Goal: Information Seeking & Learning: Learn about a topic

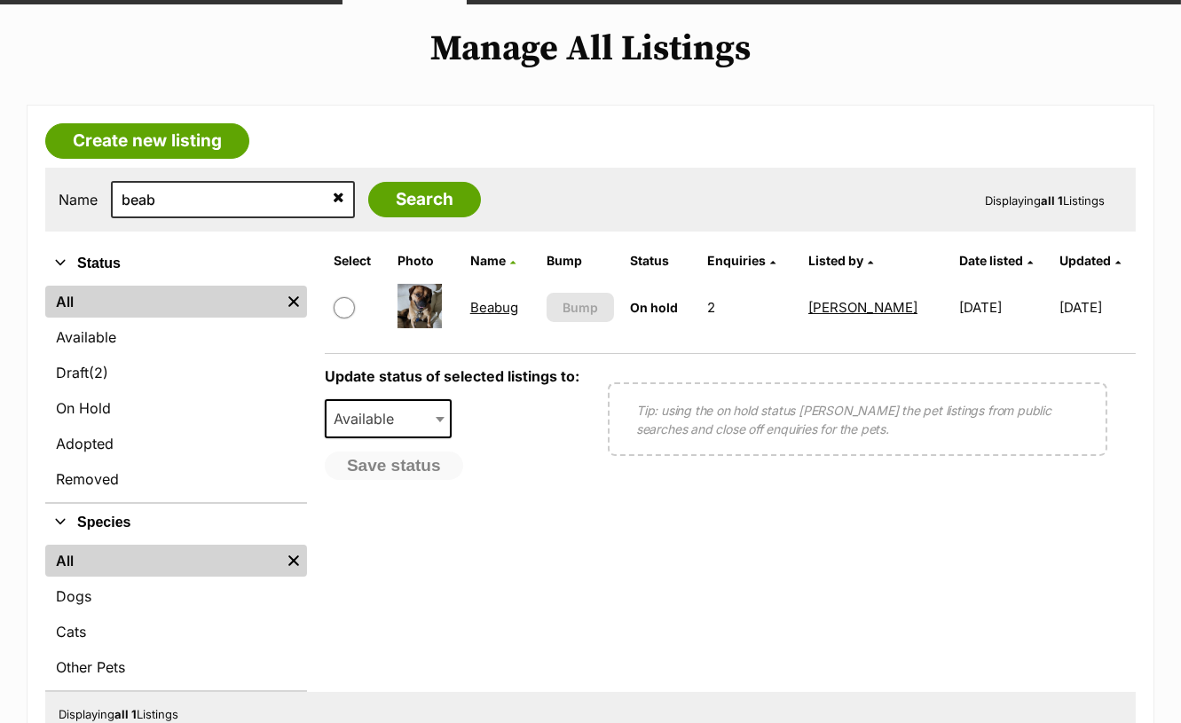
click at [165, 299] on link "All" at bounding box center [162, 302] width 235 height 32
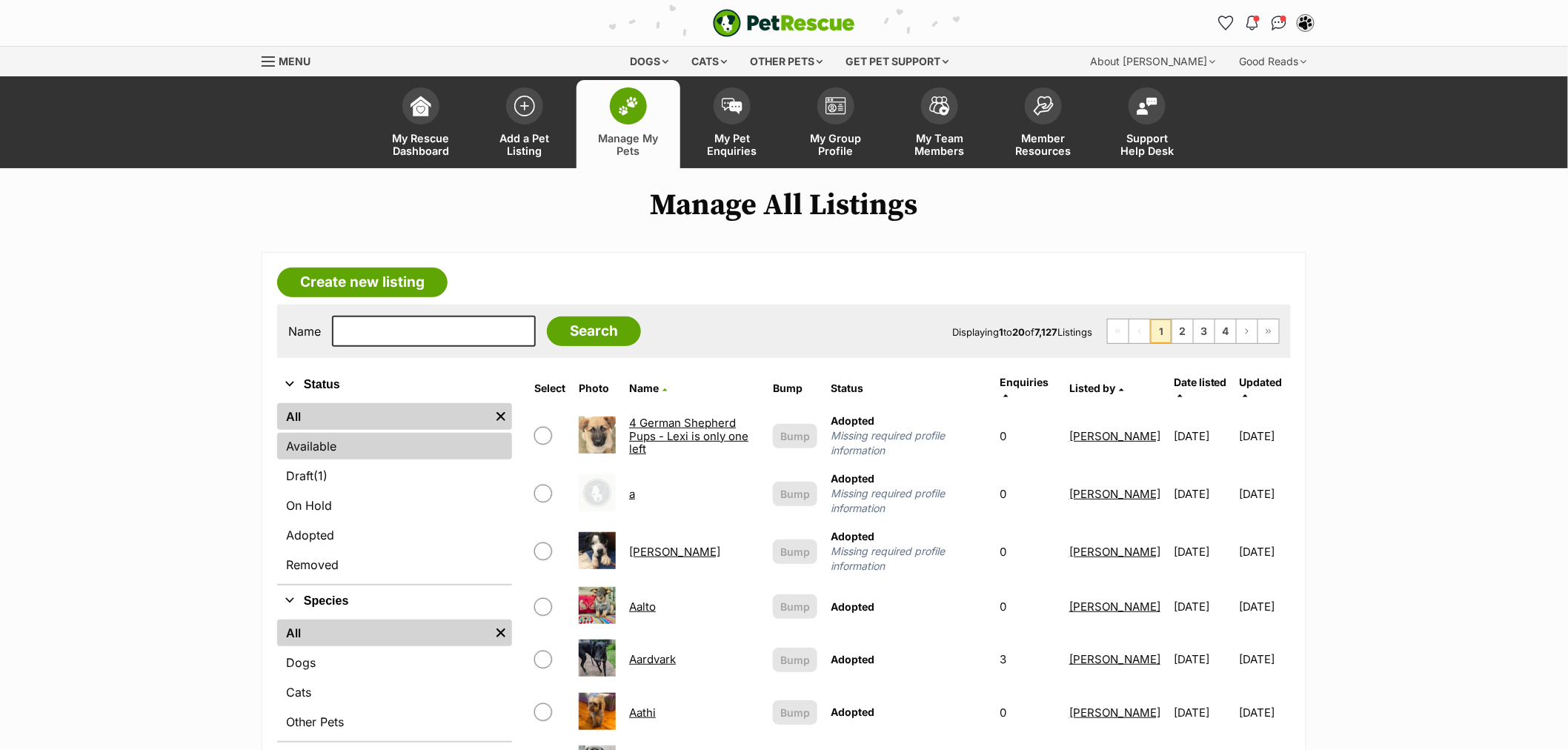
click at [323, 438] on link "Available" at bounding box center [394, 446] width 235 height 27
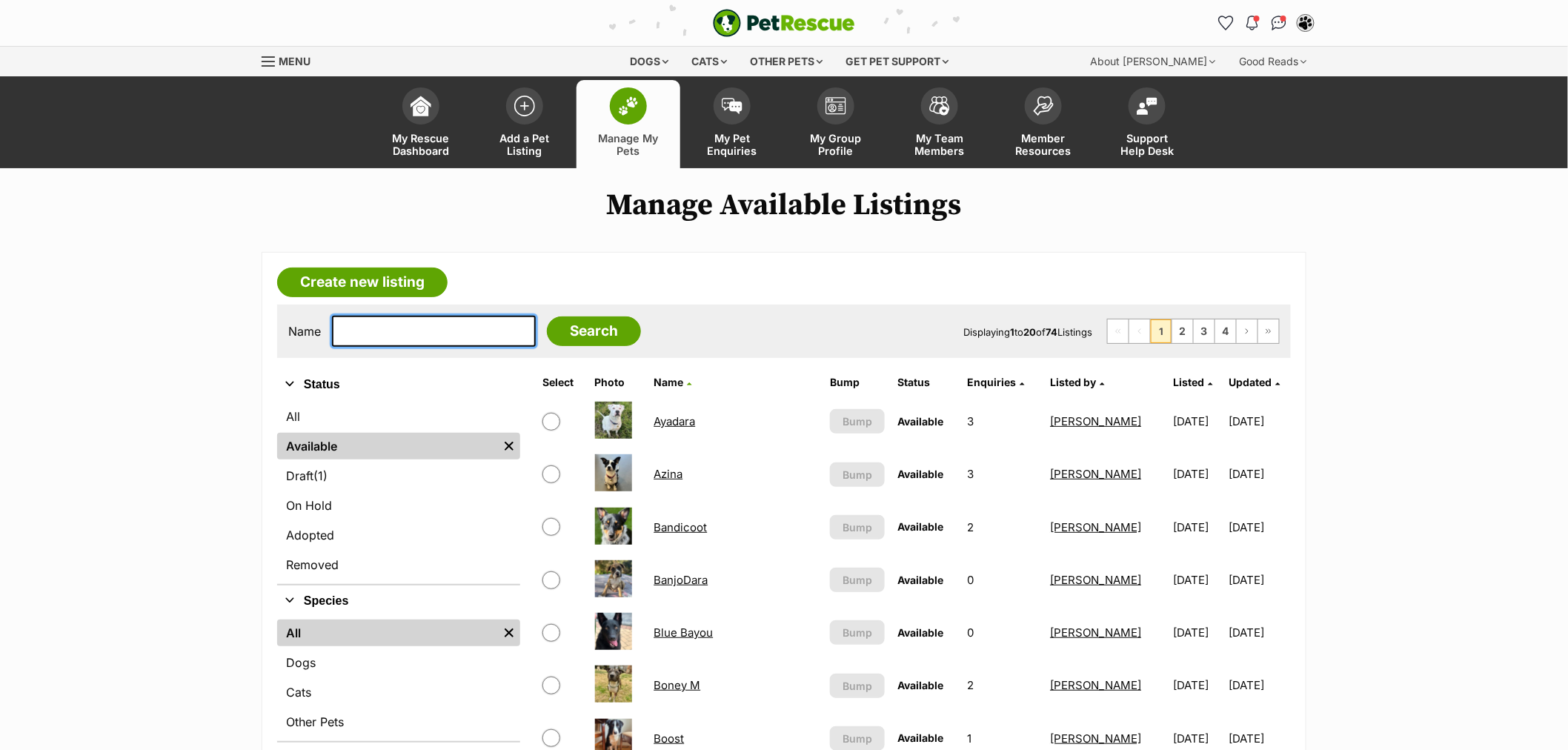
click at [385, 337] on input "text" at bounding box center [434, 331] width 204 height 31
click at [1173, 384] on span "Listed" at bounding box center [1188, 382] width 31 height 13
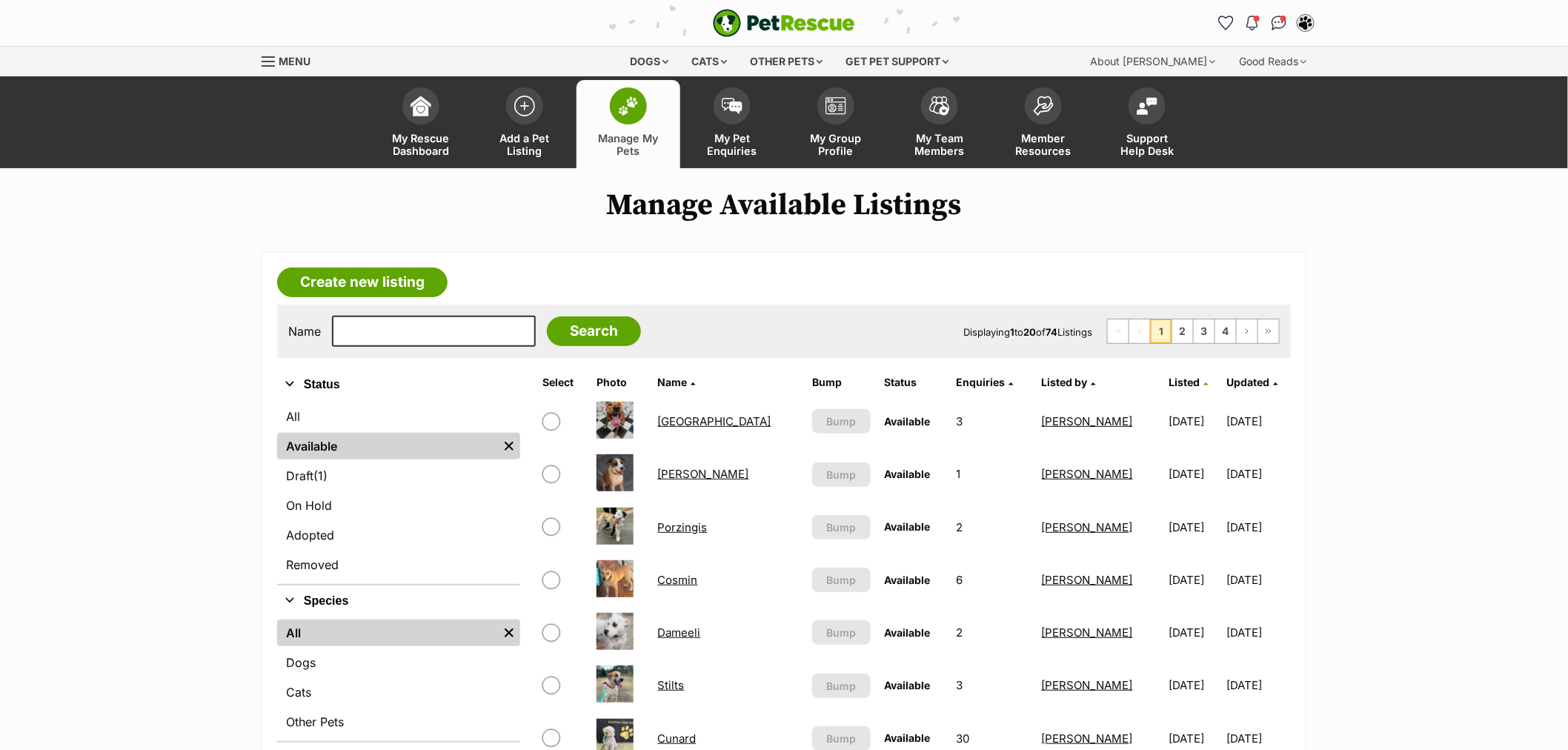
click at [1170, 384] on span "Listed" at bounding box center [1185, 382] width 31 height 13
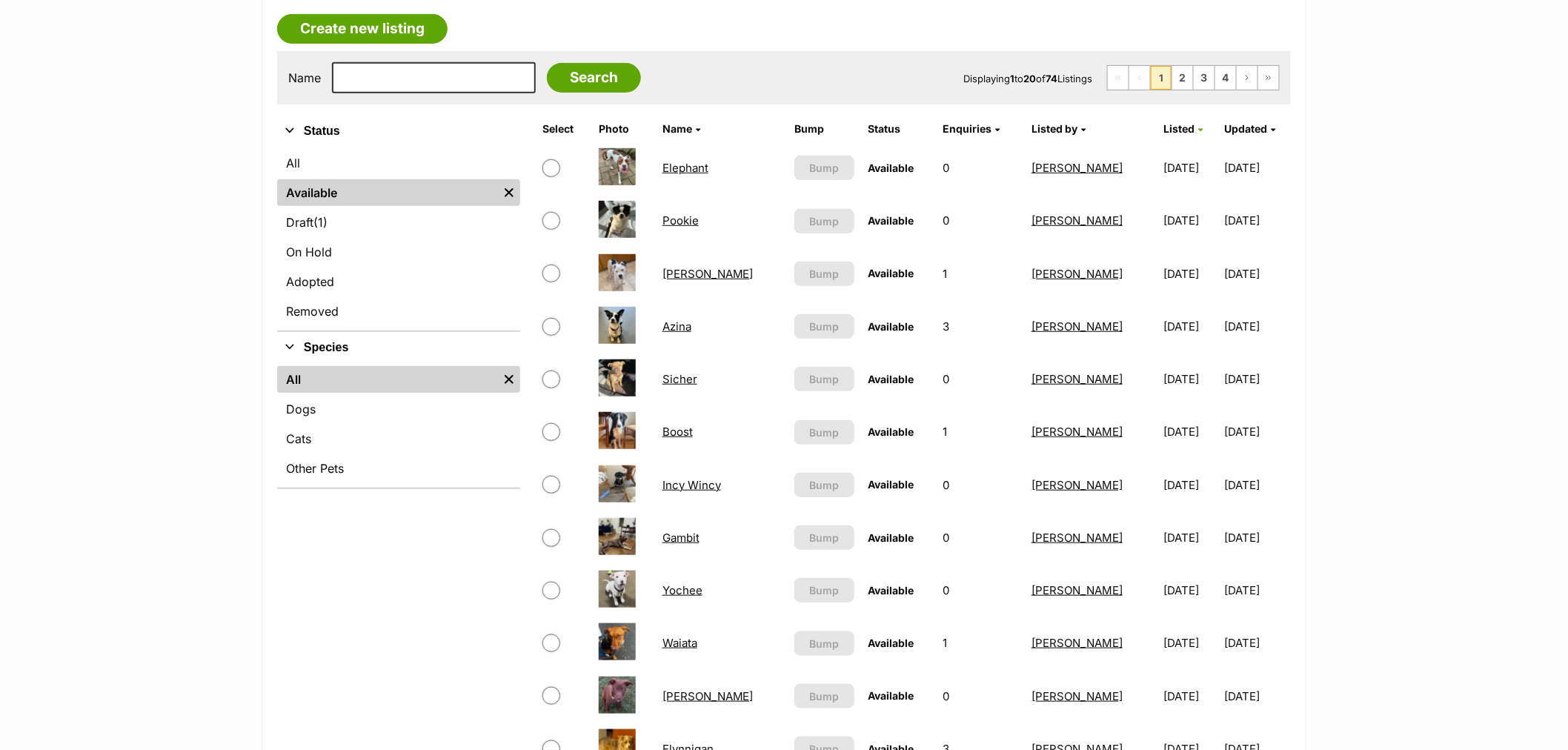
scroll to position [246, 0]
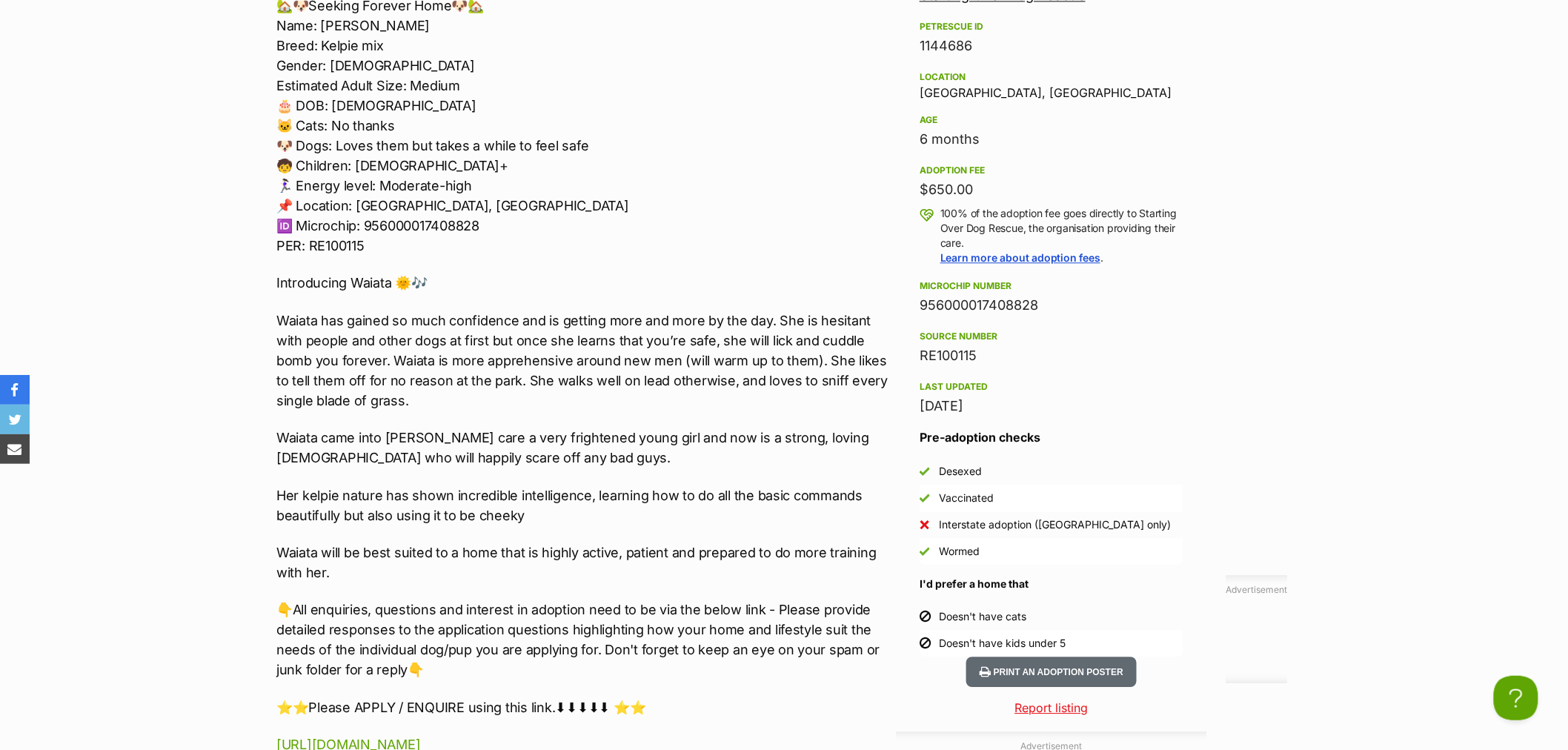
scroll to position [1399, 0]
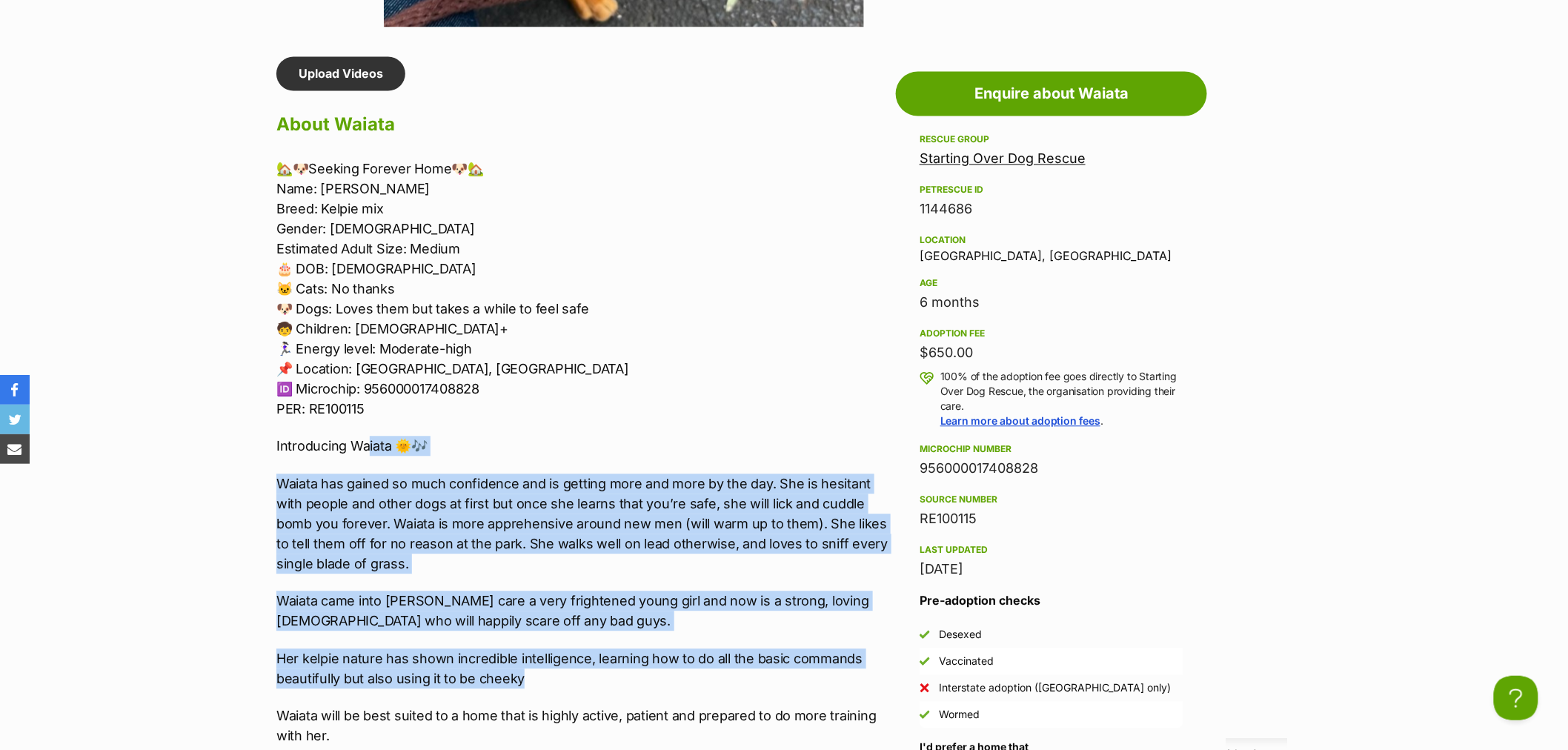
drag, startPoint x: 565, startPoint y: 509, endPoint x: 366, endPoint y: 442, distance: 210.0
click at [366, 442] on div "🏡🐶Seeking Forever Home🐶🏡 Name: Waiata Breed: Kelpie mix Gender: Female Estimate…" at bounding box center [582, 557] width 612 height 797
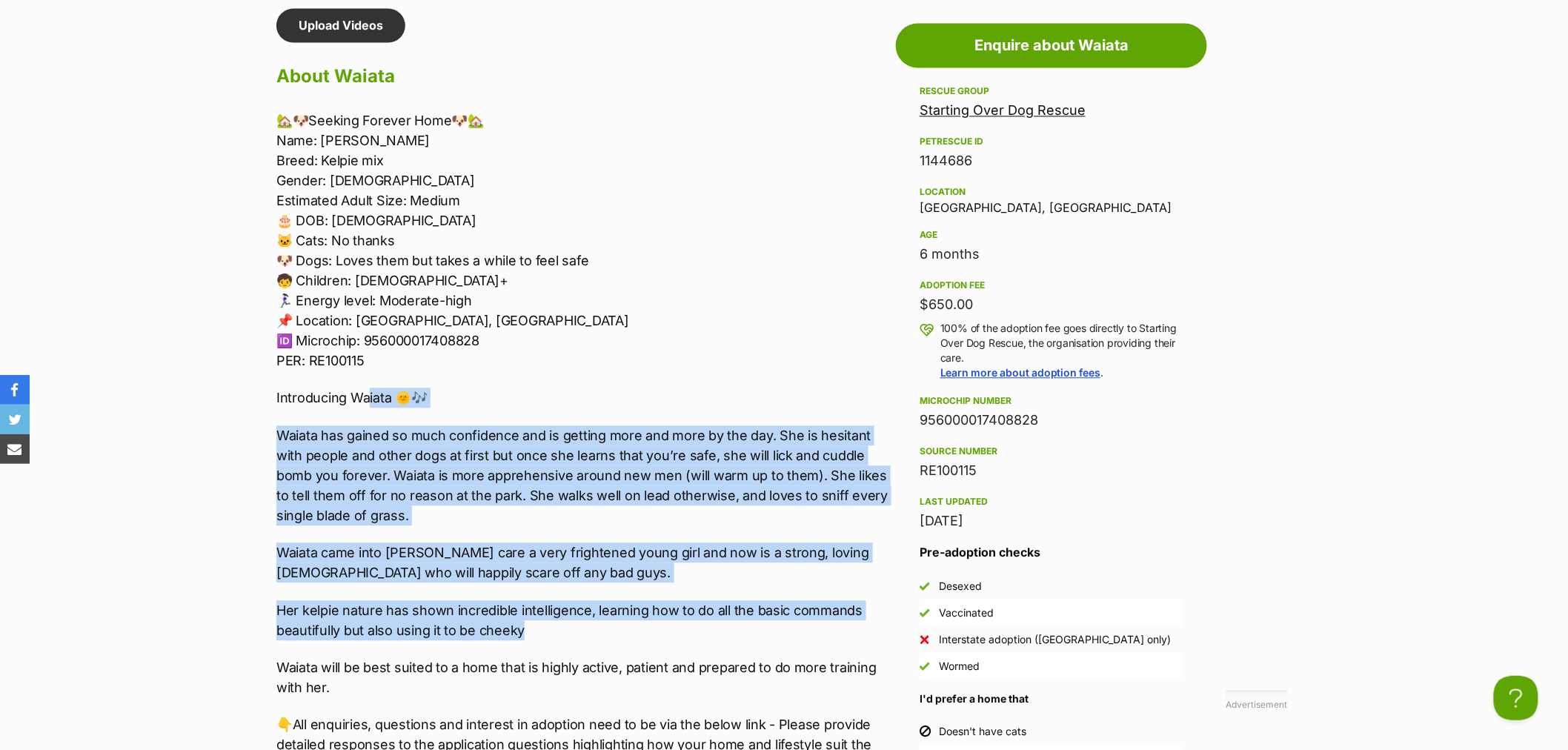
scroll to position [1317, 0]
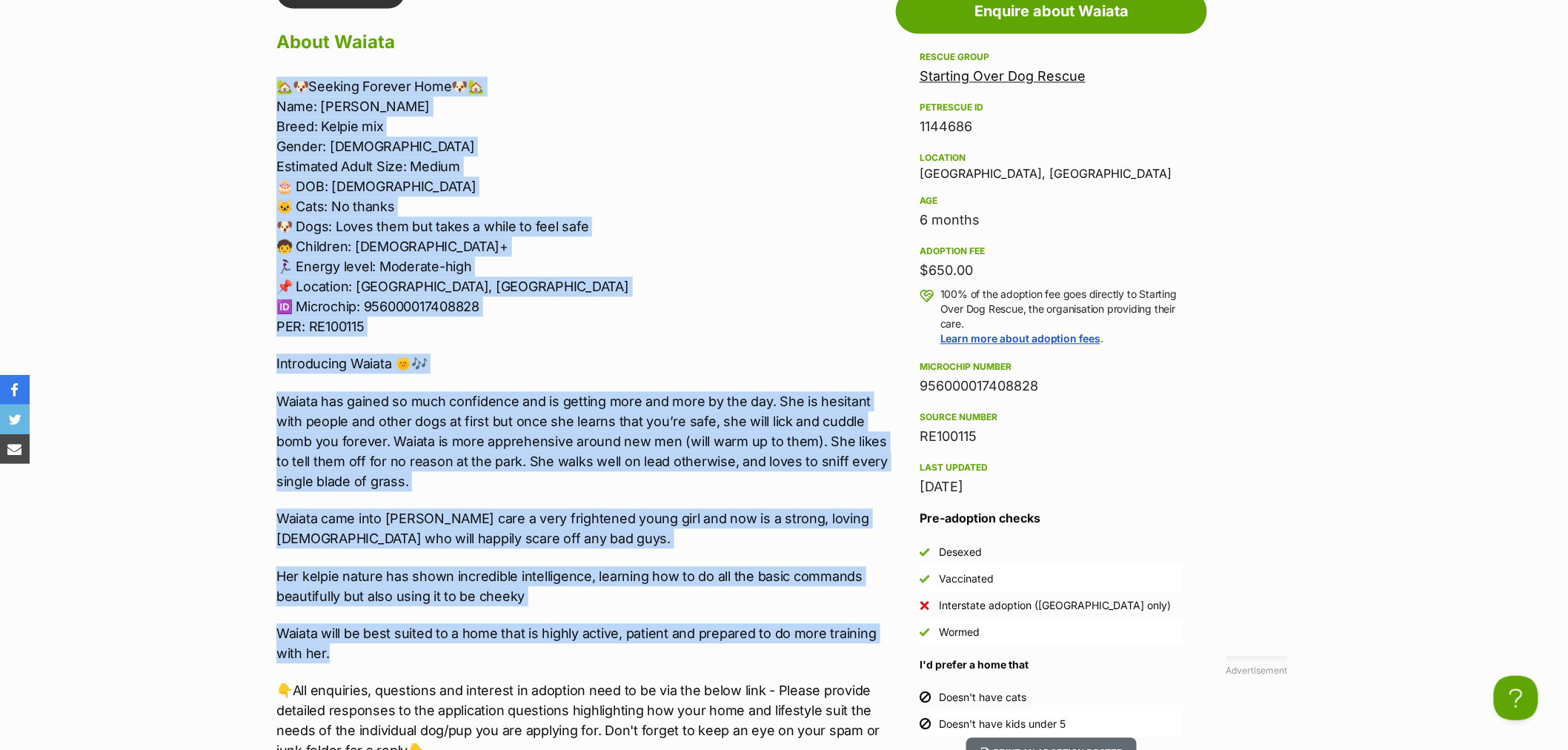
drag, startPoint x: 335, startPoint y: 653, endPoint x: 252, endPoint y: 75, distance: 583.9
click at [252, 75] on div "Donate to Waiata Donate to Waiata at Starting Over Dog Rescue via Shout Adverti…" at bounding box center [784, 710] width 1089 height 1472
copy div "🏡🐶Seeking Forever Home🐶🏡 Name: Waiata Breed: Kelpie mix Gender: Female Estimate…"
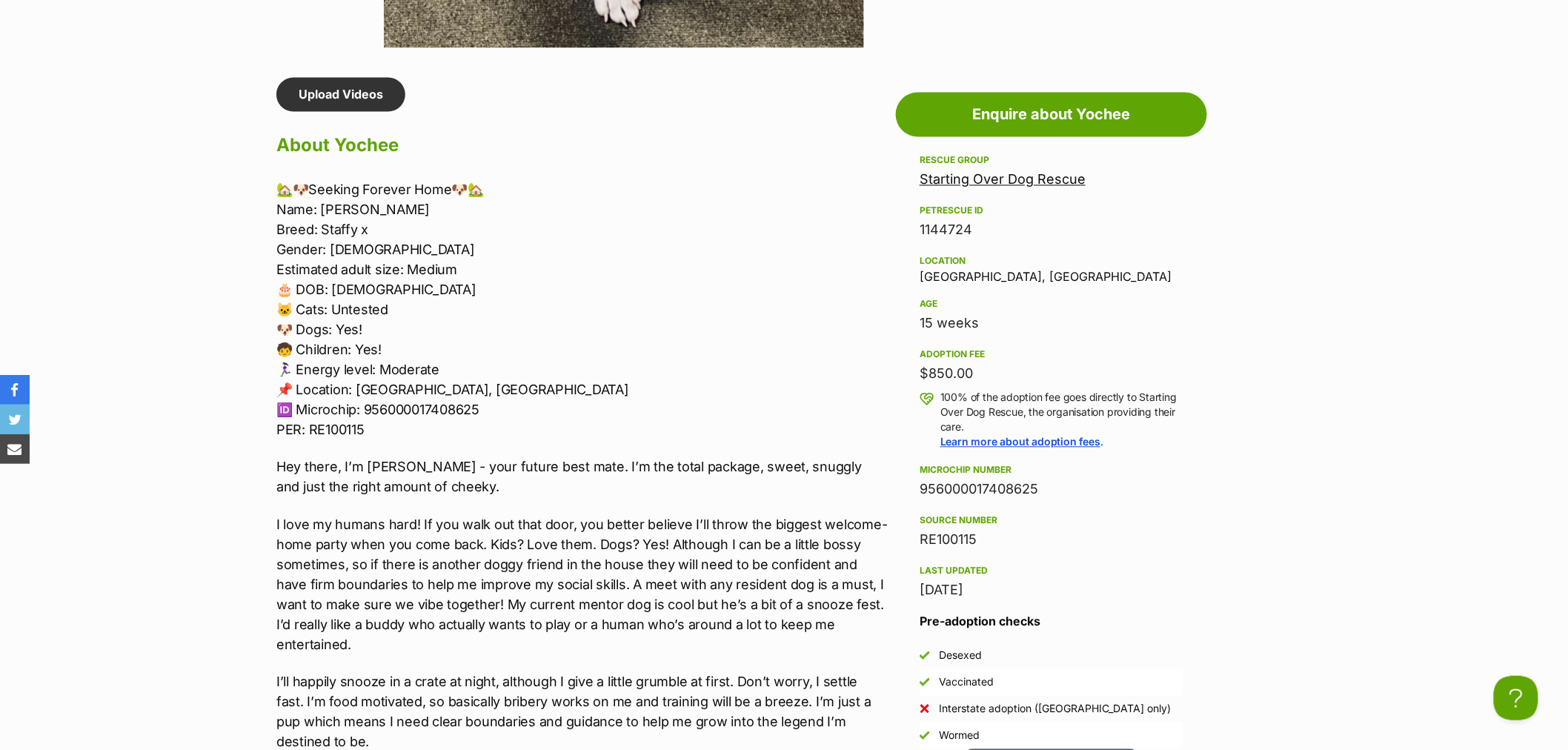
scroll to position [1317, 0]
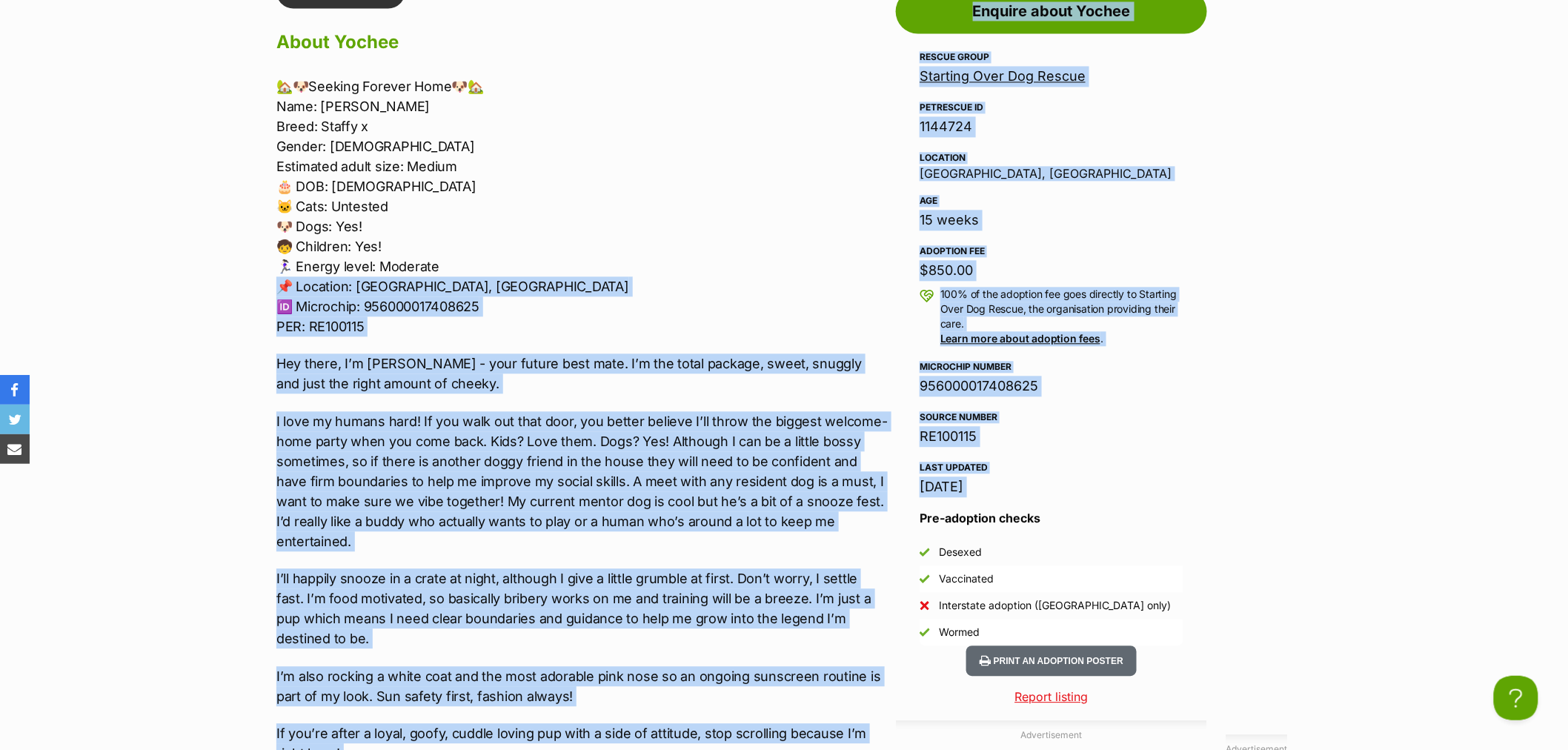
drag, startPoint x: 895, startPoint y: 512, endPoint x: 261, endPoint y: 279, distance: 675.5
click at [423, 522] on p "I love my humans hard! If you walk out that door, you better believe I’ll throw…" at bounding box center [582, 481] width 612 height 140
drag, startPoint x: 890, startPoint y: 515, endPoint x: 366, endPoint y: 211, distance: 605.8
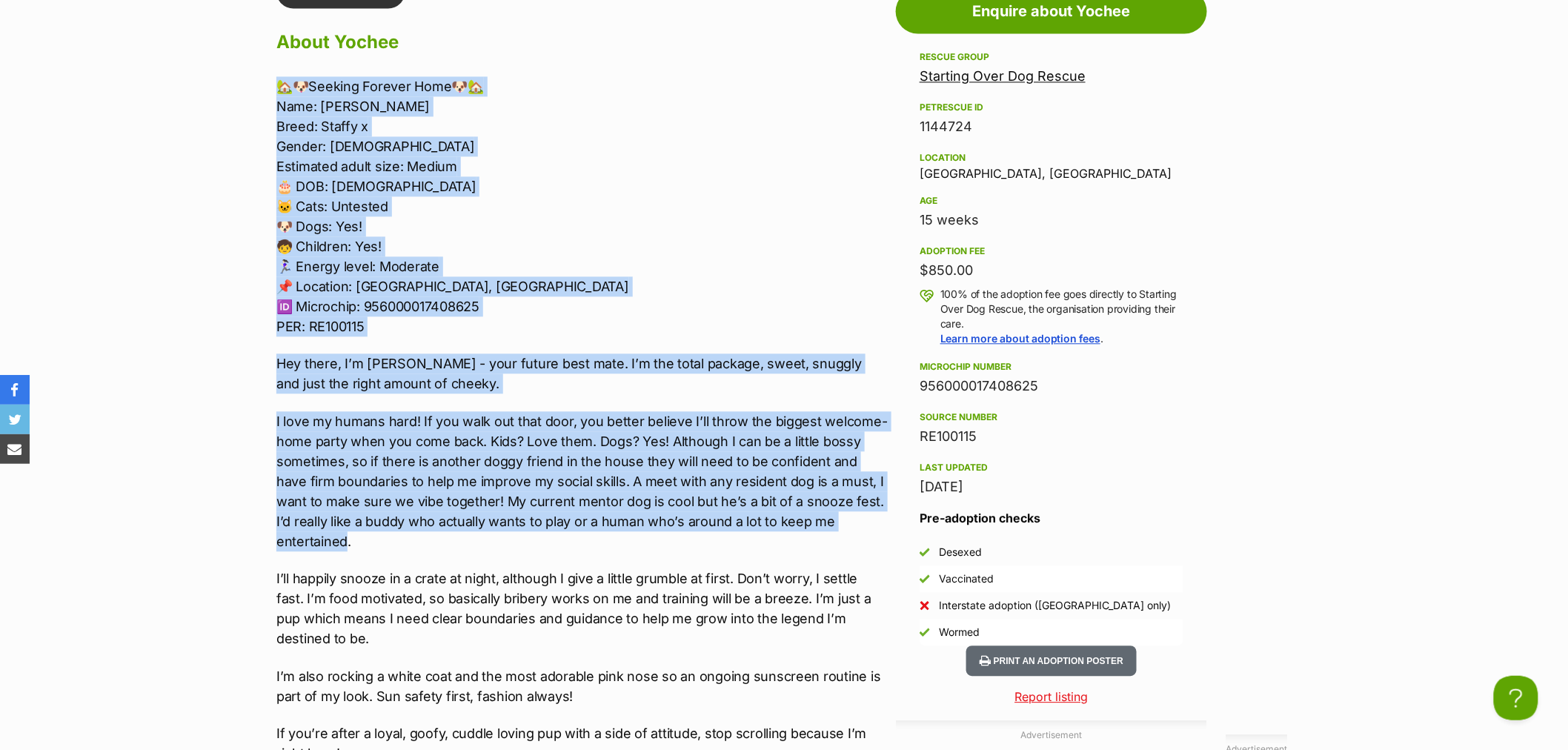
drag, startPoint x: 282, startPoint y: 84, endPoint x: 884, endPoint y: 514, distance: 739.8
click at [884, 514] on div "🏡🐶Seeking Forever Home🐶🏡 Name: Yochee Breed: Staffy x Gender: Male Estimated ad…" at bounding box center [582, 553] width 612 height 954
copy div "🏡🐶Seeking Forever Home🐶🏡 Name: Yochee Breed: Staffy x Gender: Male Estimated ad…"
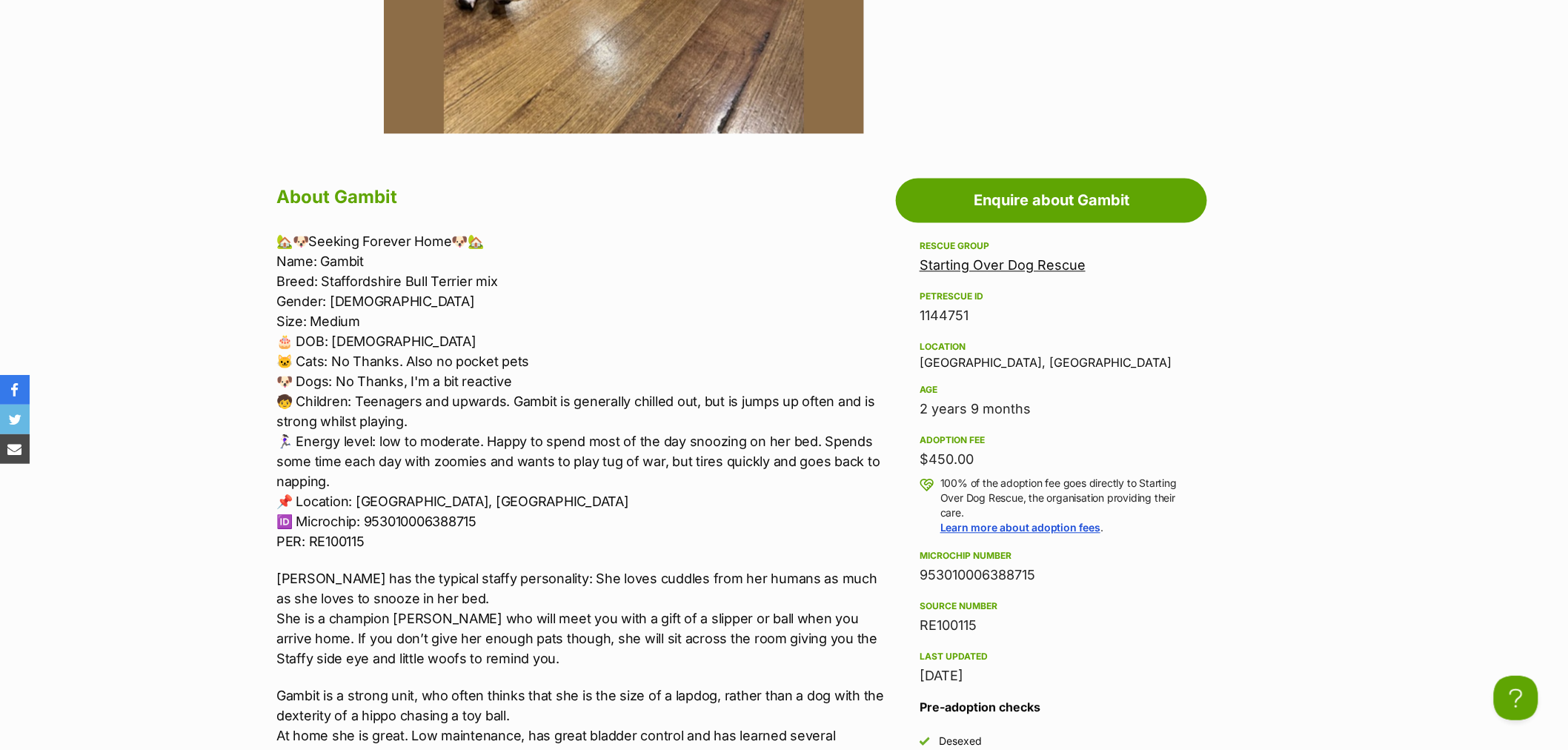
scroll to position [1153, 0]
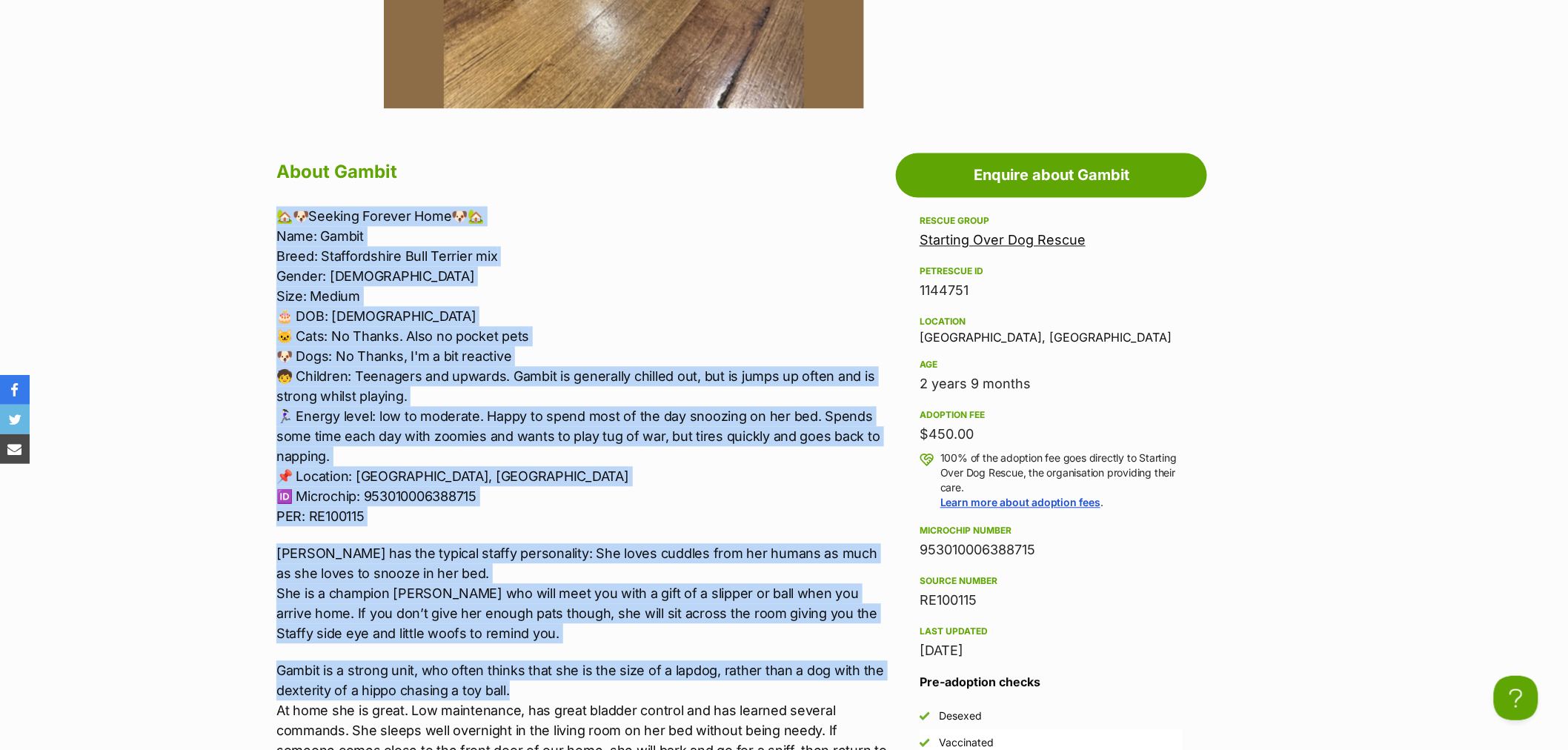
drag, startPoint x: 535, startPoint y: 683, endPoint x: 282, endPoint y: 220, distance: 527.6
copy div "🏡🐶Seeking Forever Home🐶🏡 Name: Gambit Breed: Staffordshire Bull Terrier mix Gen…"
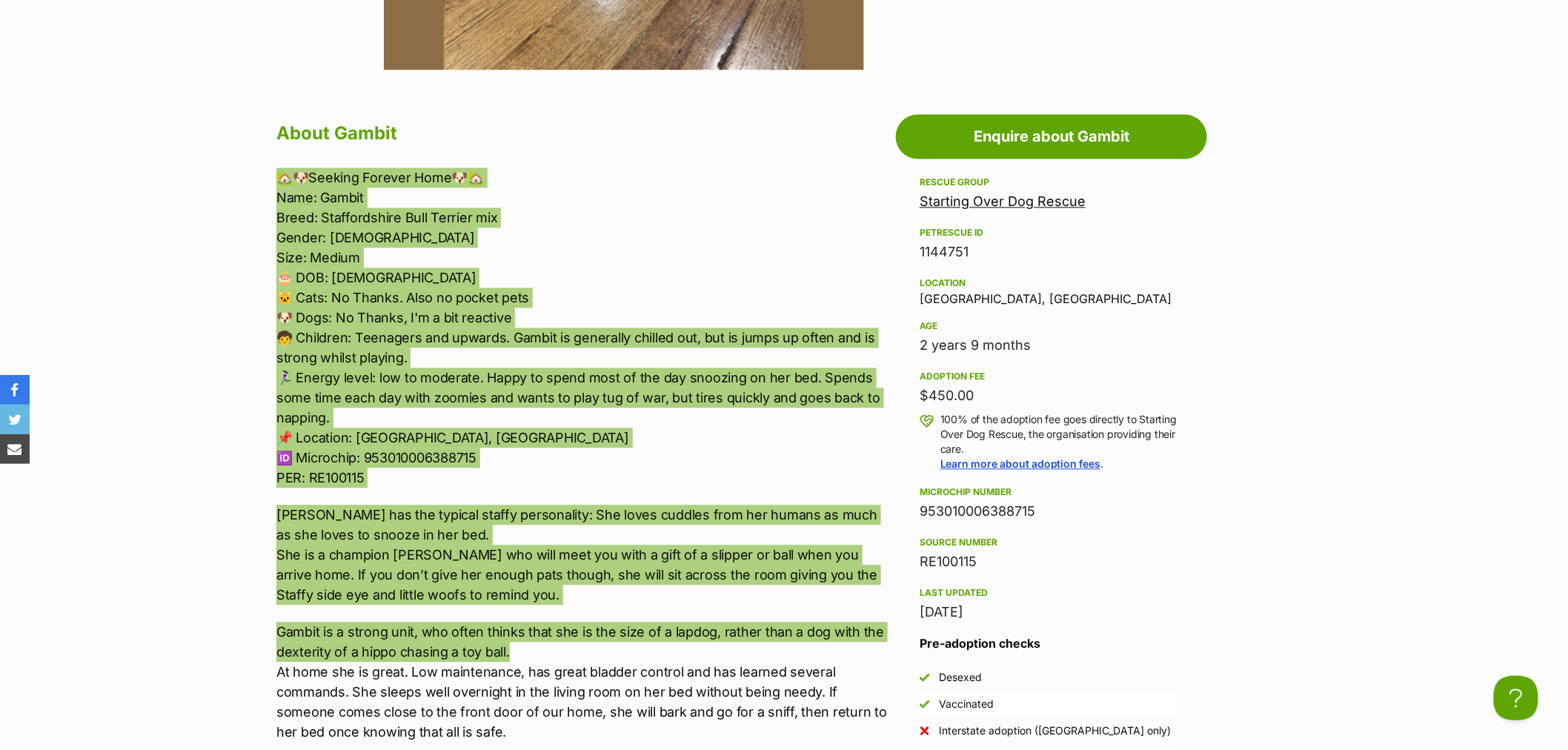
scroll to position [1234, 0]
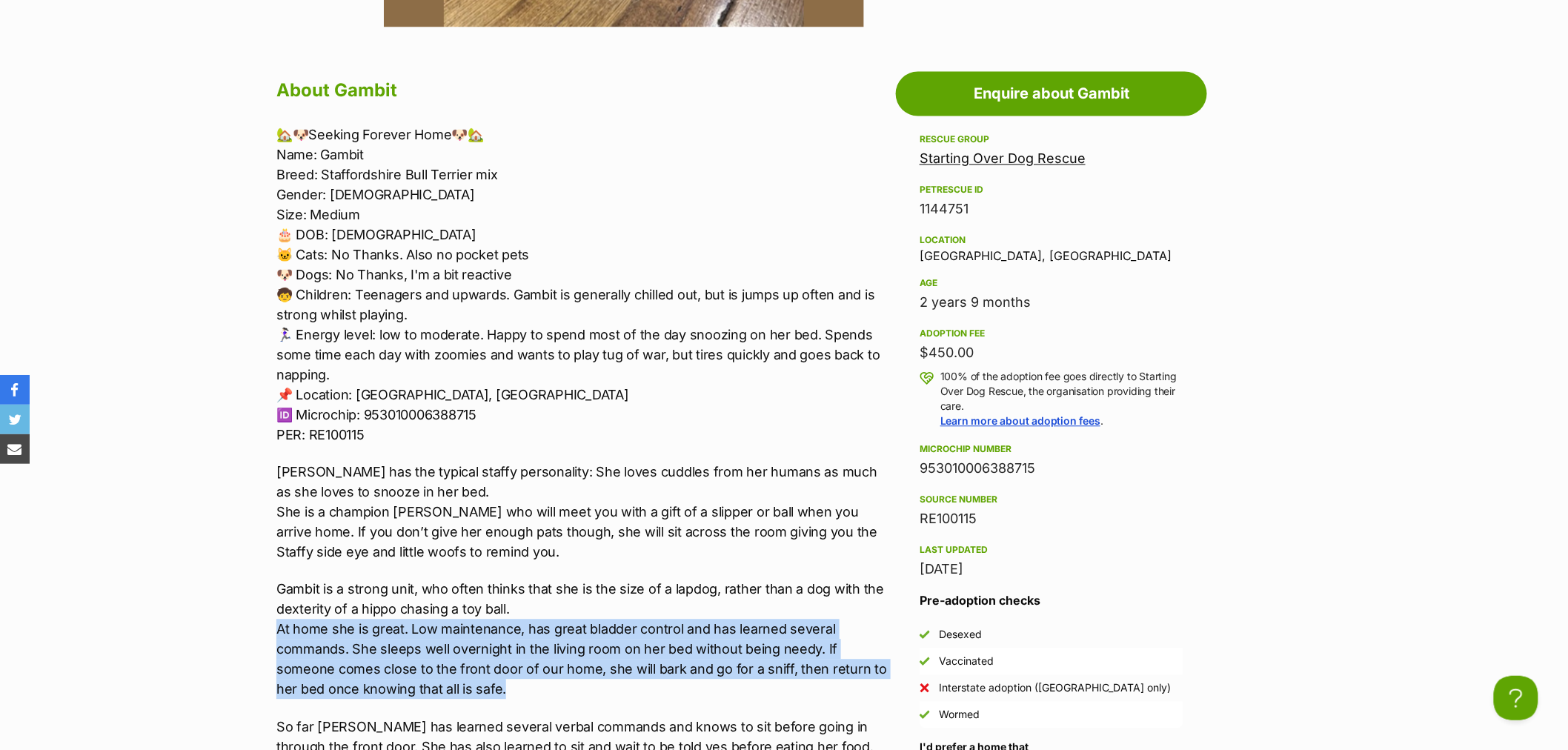
drag, startPoint x: 530, startPoint y: 687, endPoint x: 274, endPoint y: 619, distance: 264.9
copy p "At home she is great. Low maintenance, has great bladder control and has learne…"
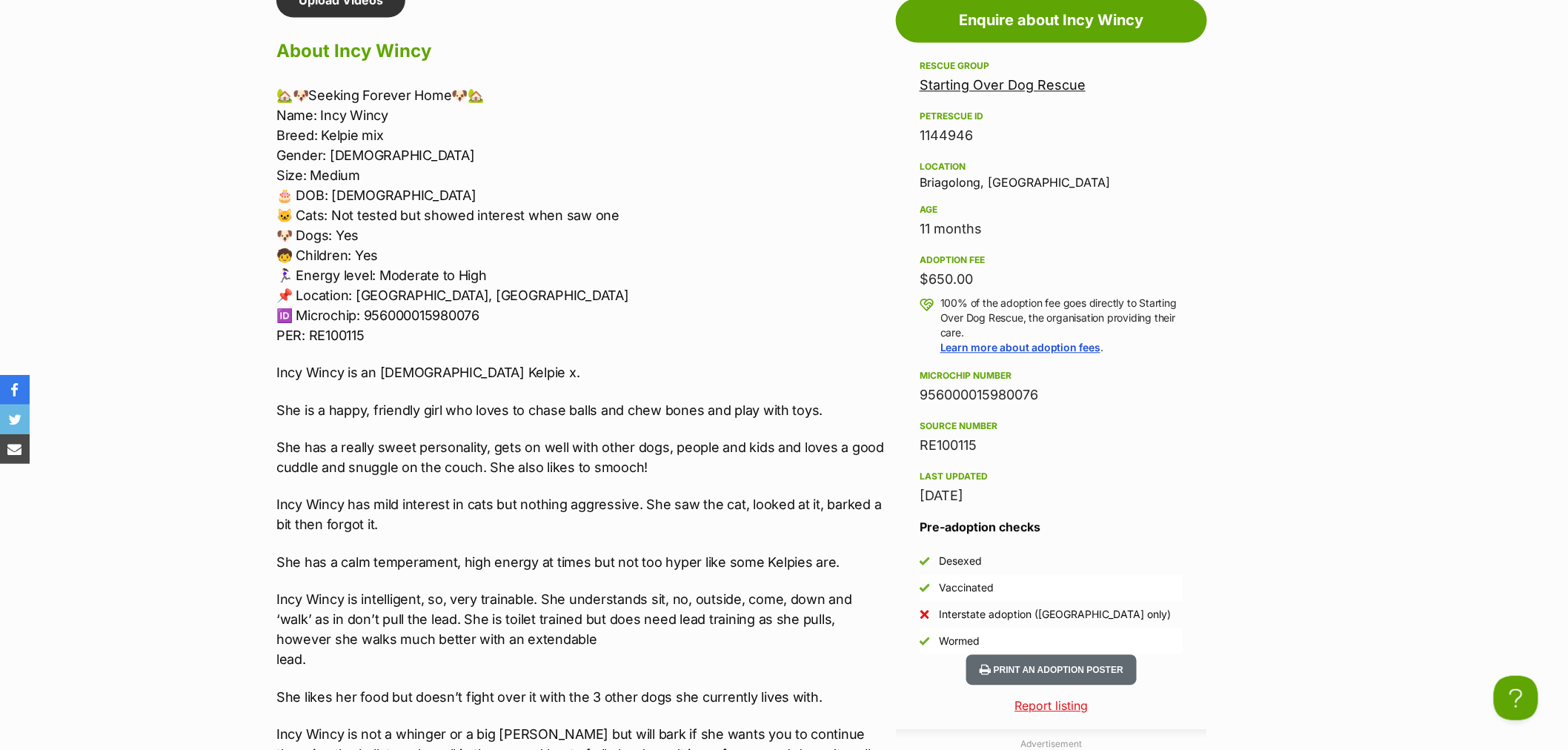
scroll to position [1317, 0]
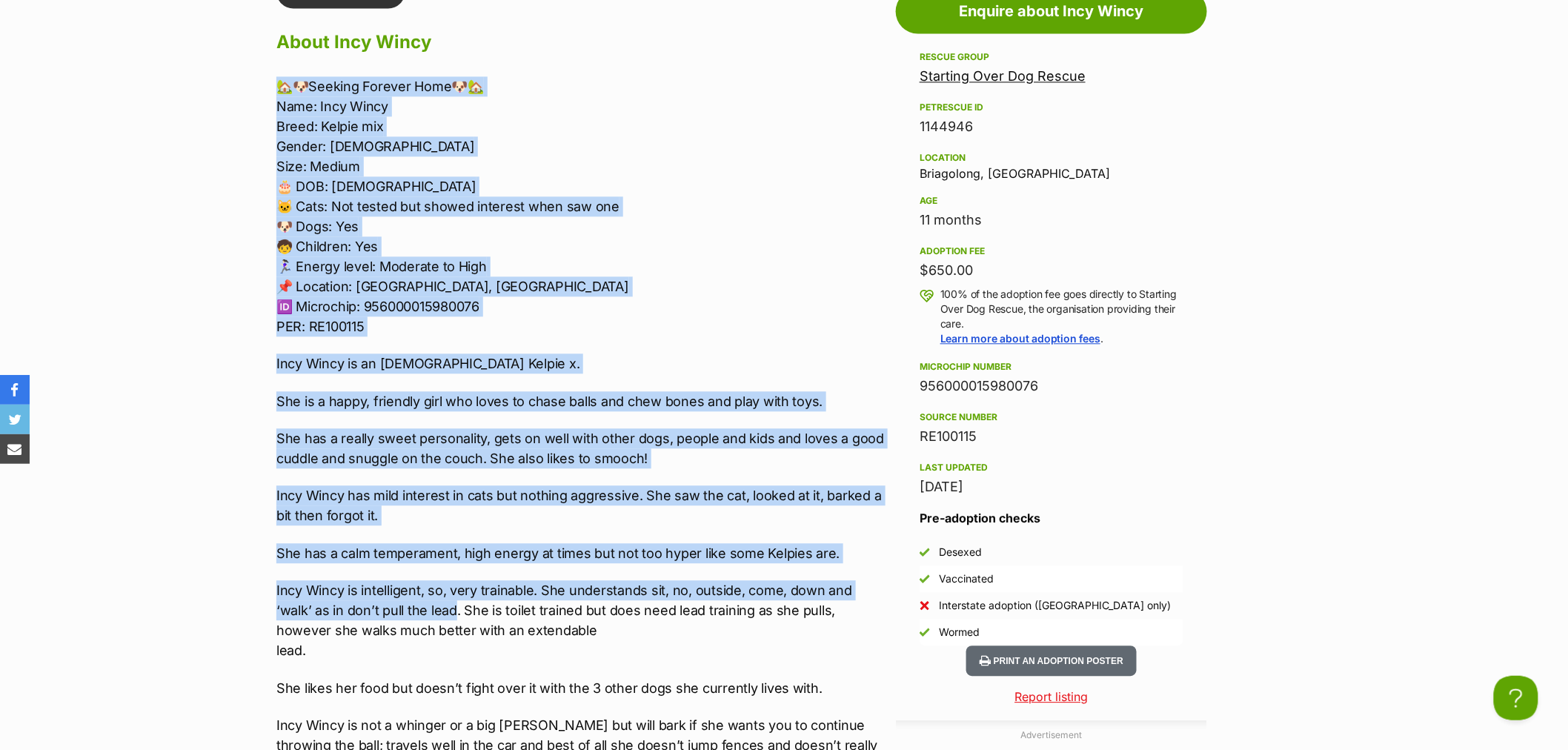
drag, startPoint x: 419, startPoint y: 609, endPoint x: 266, endPoint y: 83, distance: 547.8
copy div "🏡🐶Seeking Forever Home🐶🏡 Name: Incy Wincy Breed: Kelpie mix Gender: Female Size…"
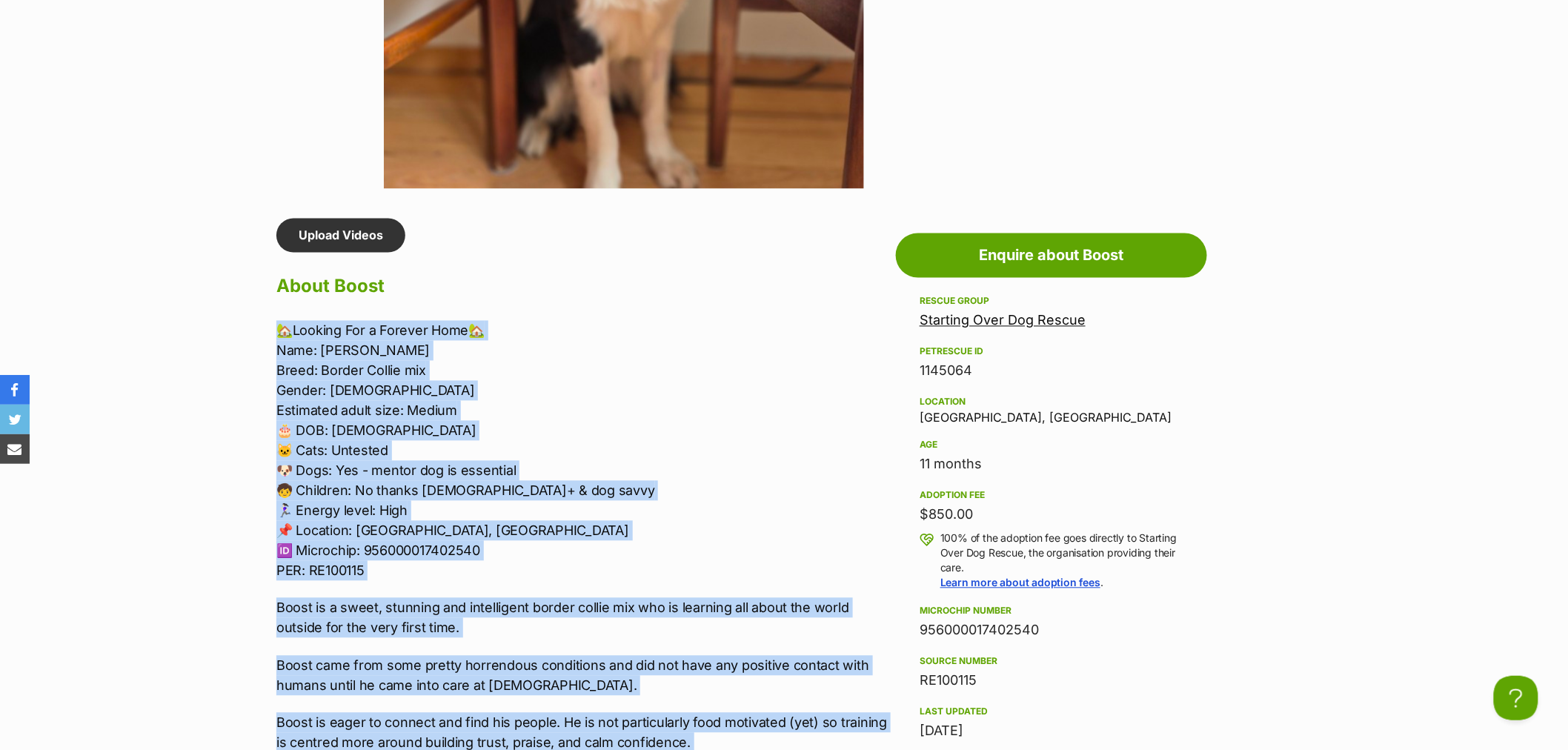
scroll to position [1070, 0]
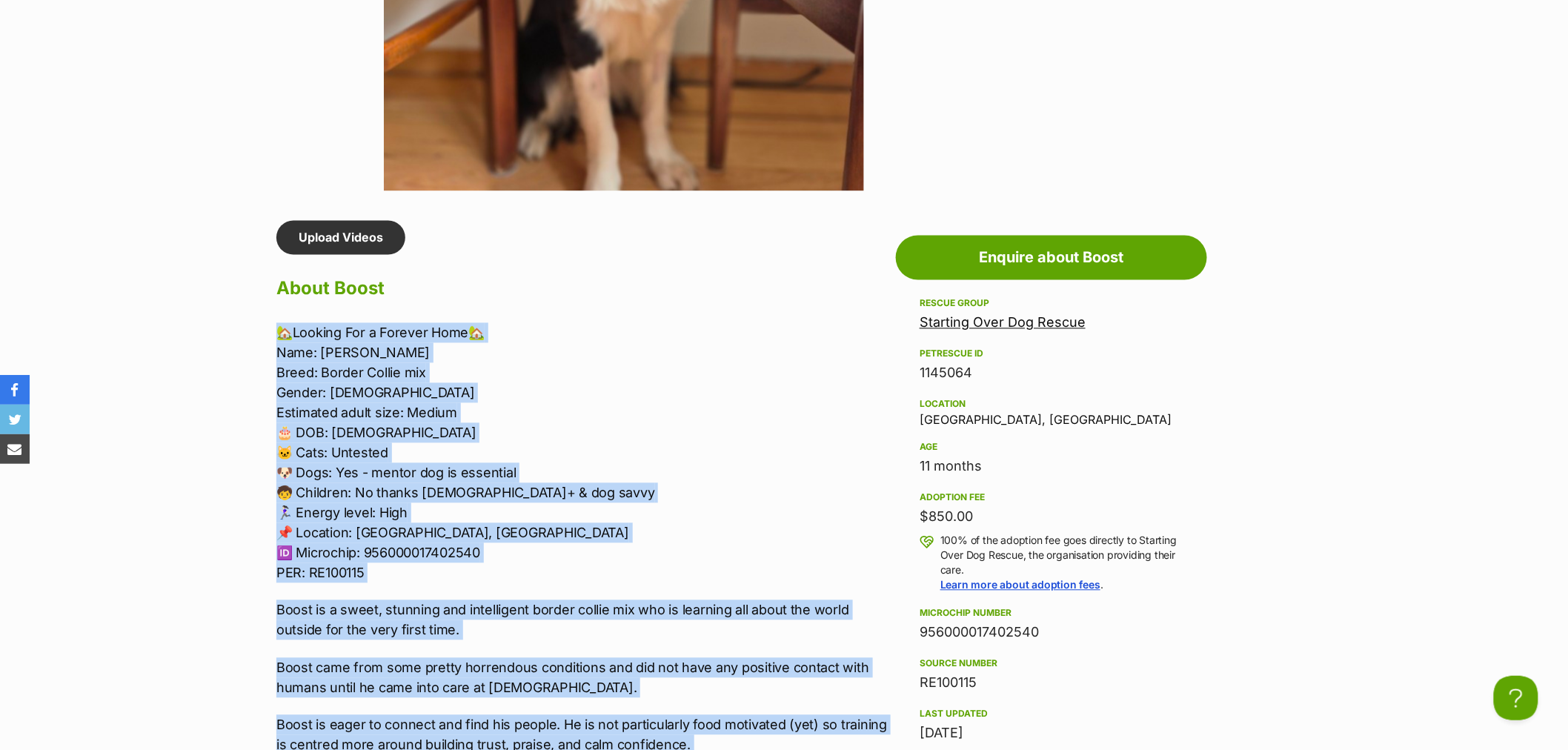
drag, startPoint x: 327, startPoint y: 568, endPoint x: 219, endPoint y: 329, distance: 262.3
click at [219, 329] on section "Starting Over Dog Rescue A member of PetRescue since 2012 🎉 TOTAL PETS LISTED 7…" at bounding box center [784, 660] width 1568 height 3124
copy div "🏡Looking For a Forever Home🏡 Name: Boost Breed: Border Collie mix Gender: Male …"
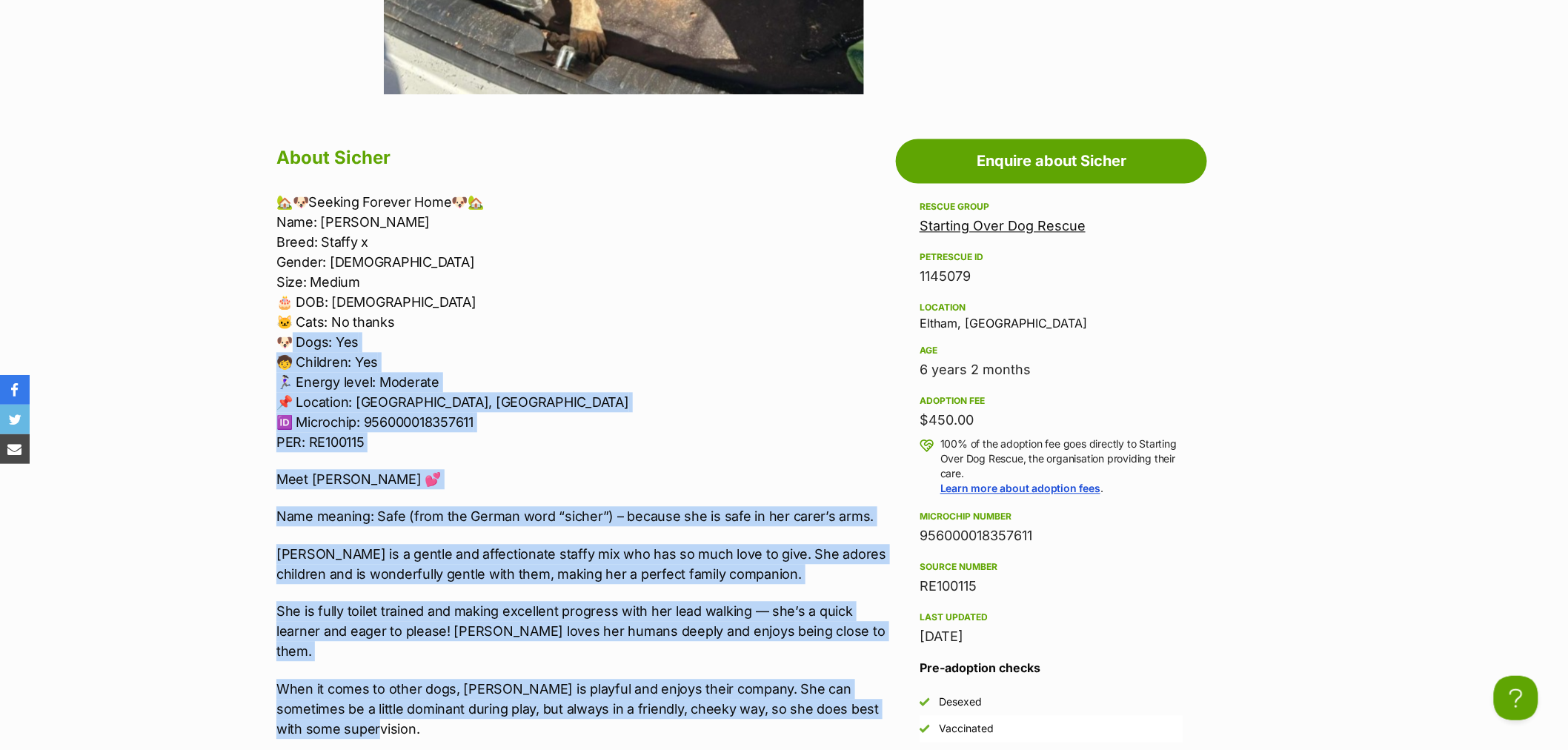
scroll to position [1153, 0]
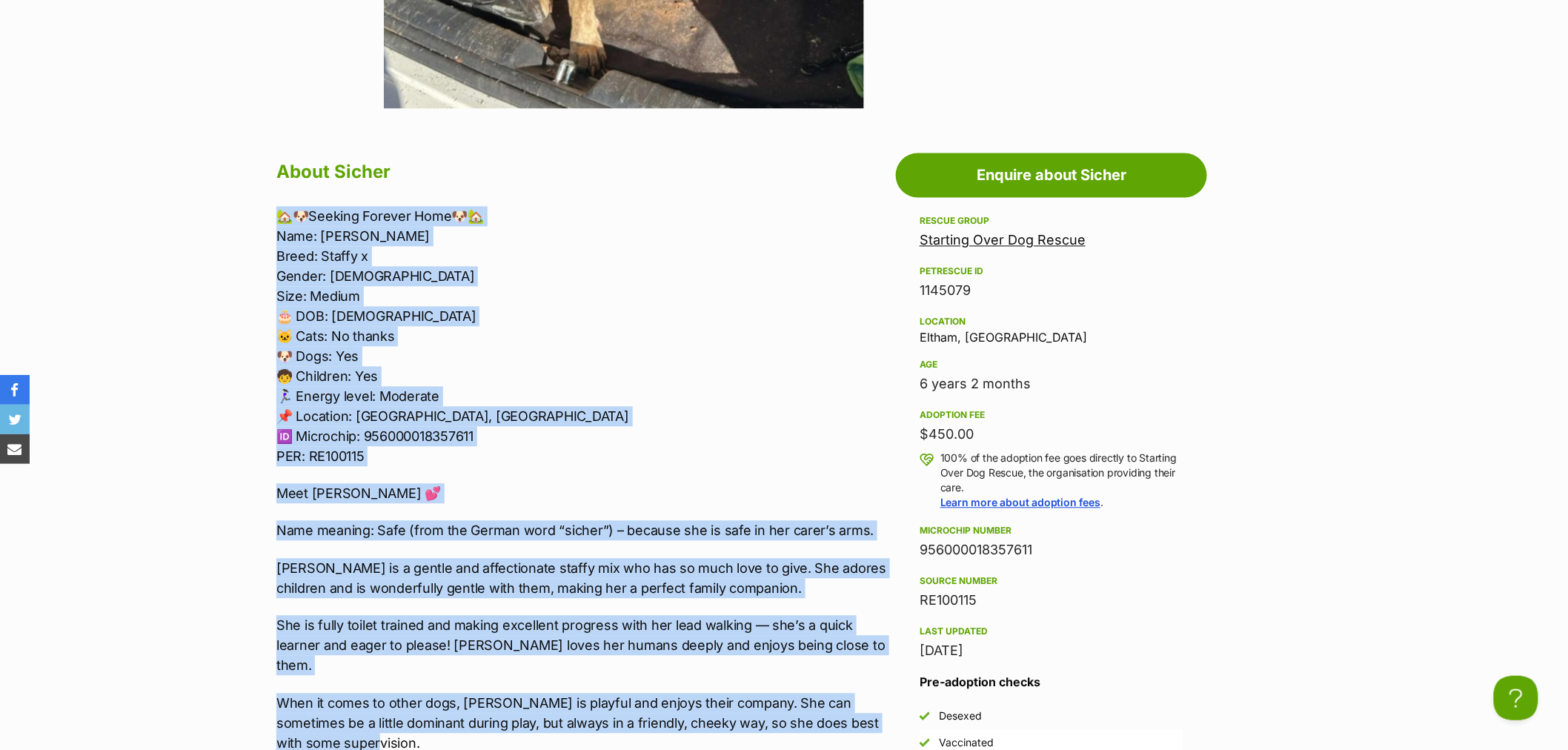
drag, startPoint x: 398, startPoint y: 558, endPoint x: 260, endPoint y: 202, distance: 381.8
copy div "🏡🐶Seeking Forever Home🐶🏡 Name: Sicher Breed: Staffy x Gender: Female Size: Medi…"
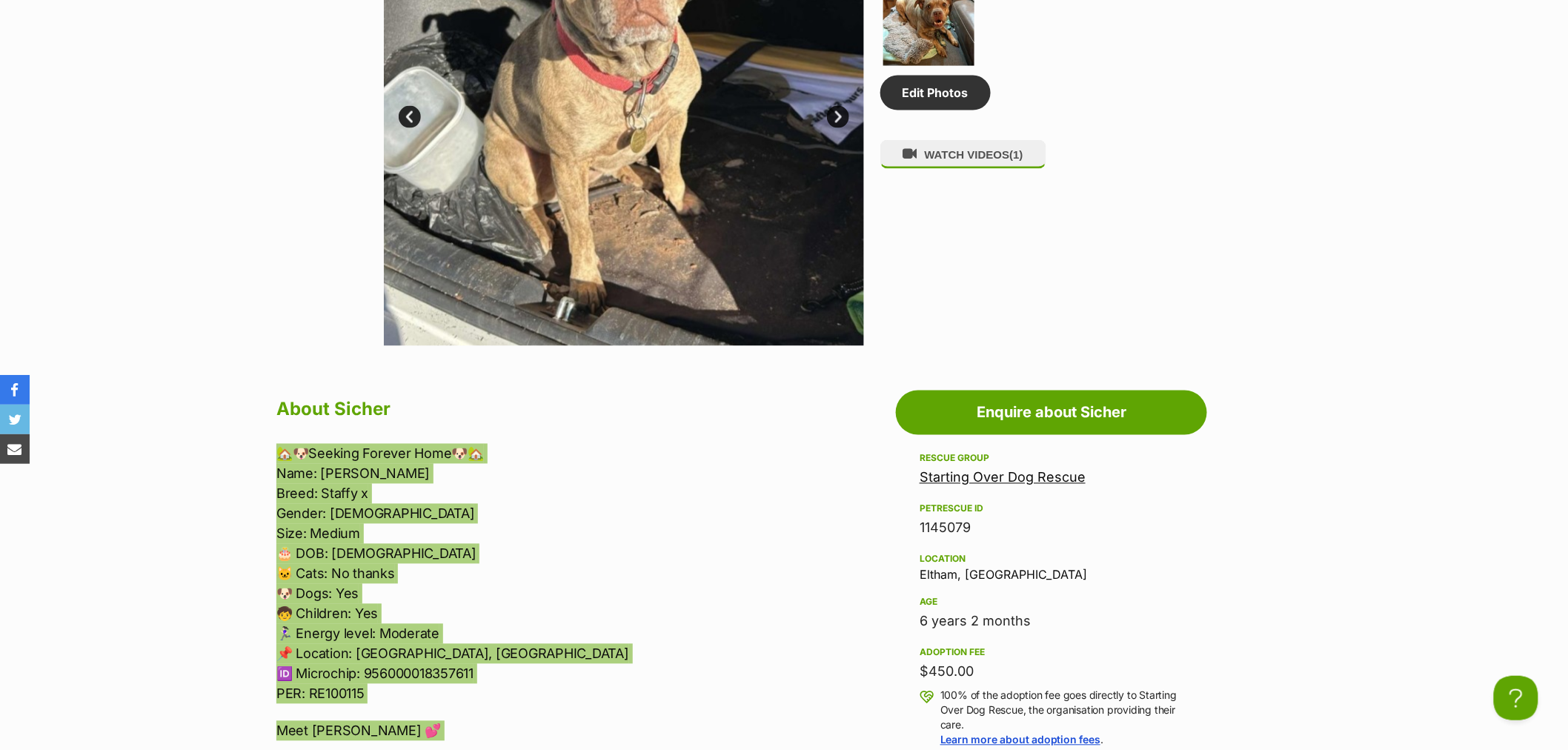
scroll to position [905, 0]
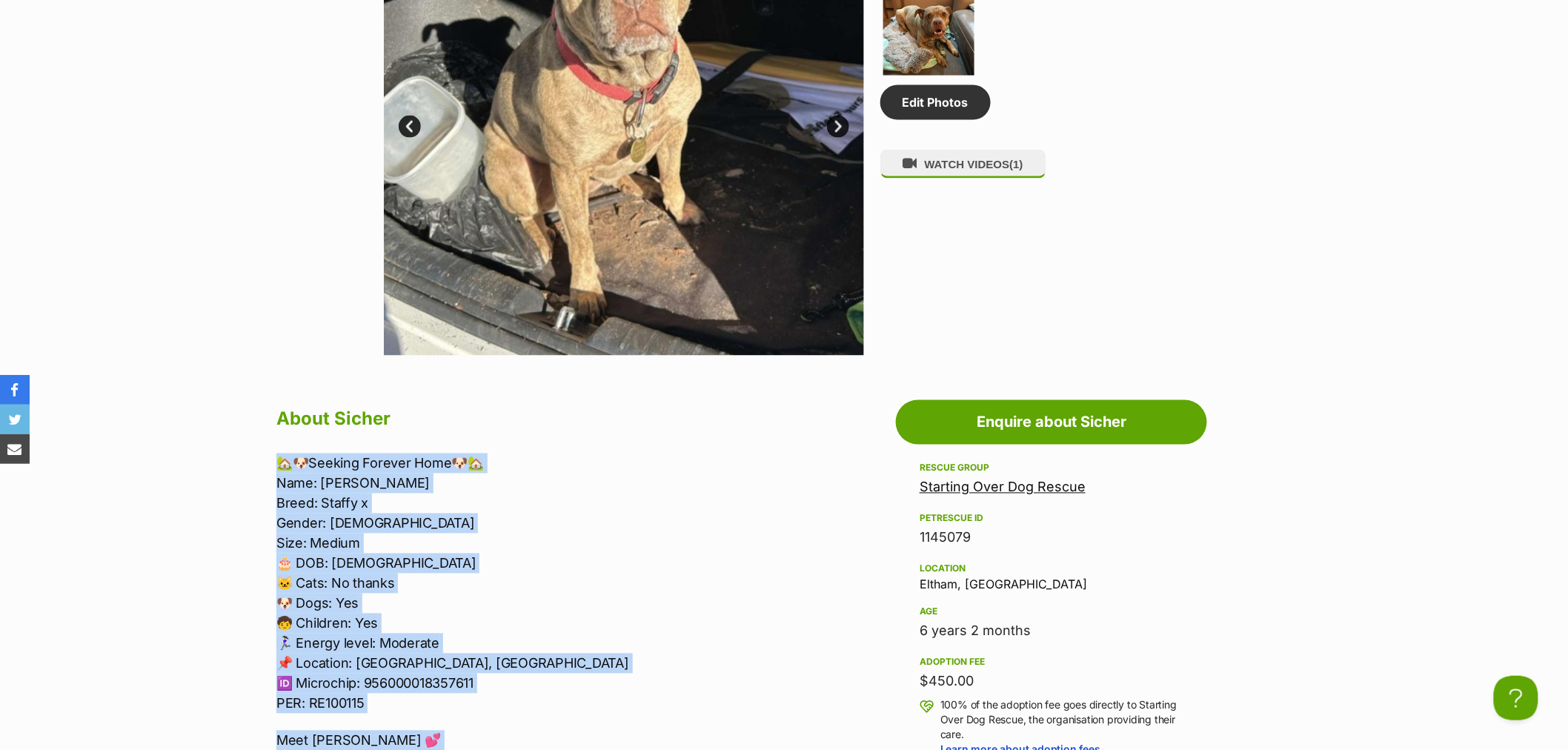
copy div "🏡🐶Seeking Forever Home🐶🏡 Name: Sicher Breed: Staffy x Gender: Female Size: Medi…"
click at [327, 479] on p "🏡🐶Seeking Forever Home🐶🏡 Name: Sicher Breed: Staffy x Gender: Female Size: Medi…" at bounding box center [582, 583] width 612 height 260
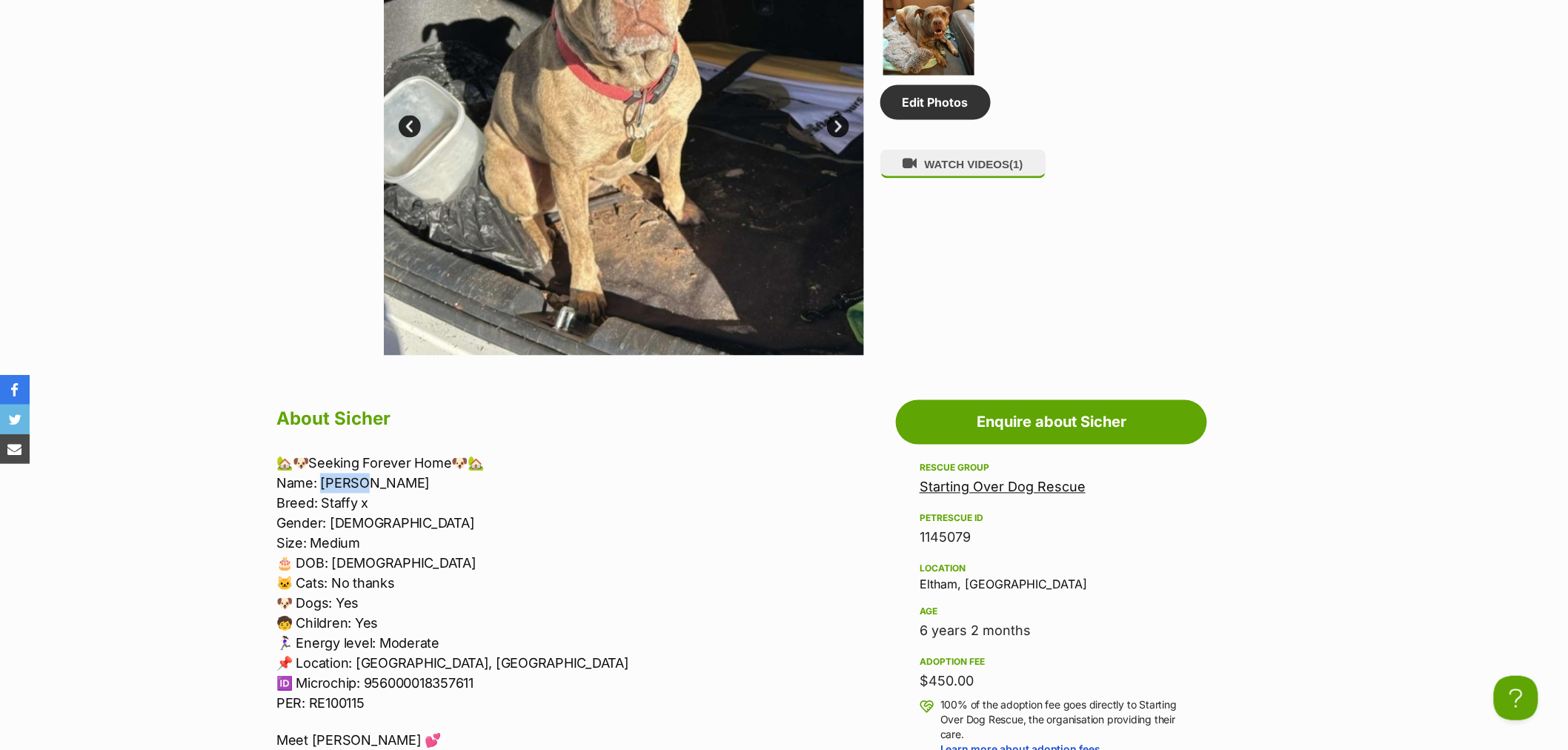
click at [327, 479] on p "🏡🐶Seeking Forever Home🐶🏡 Name: Sicher Breed: Staffy x Gender: Female Size: Medi…" at bounding box center [582, 583] width 612 height 260
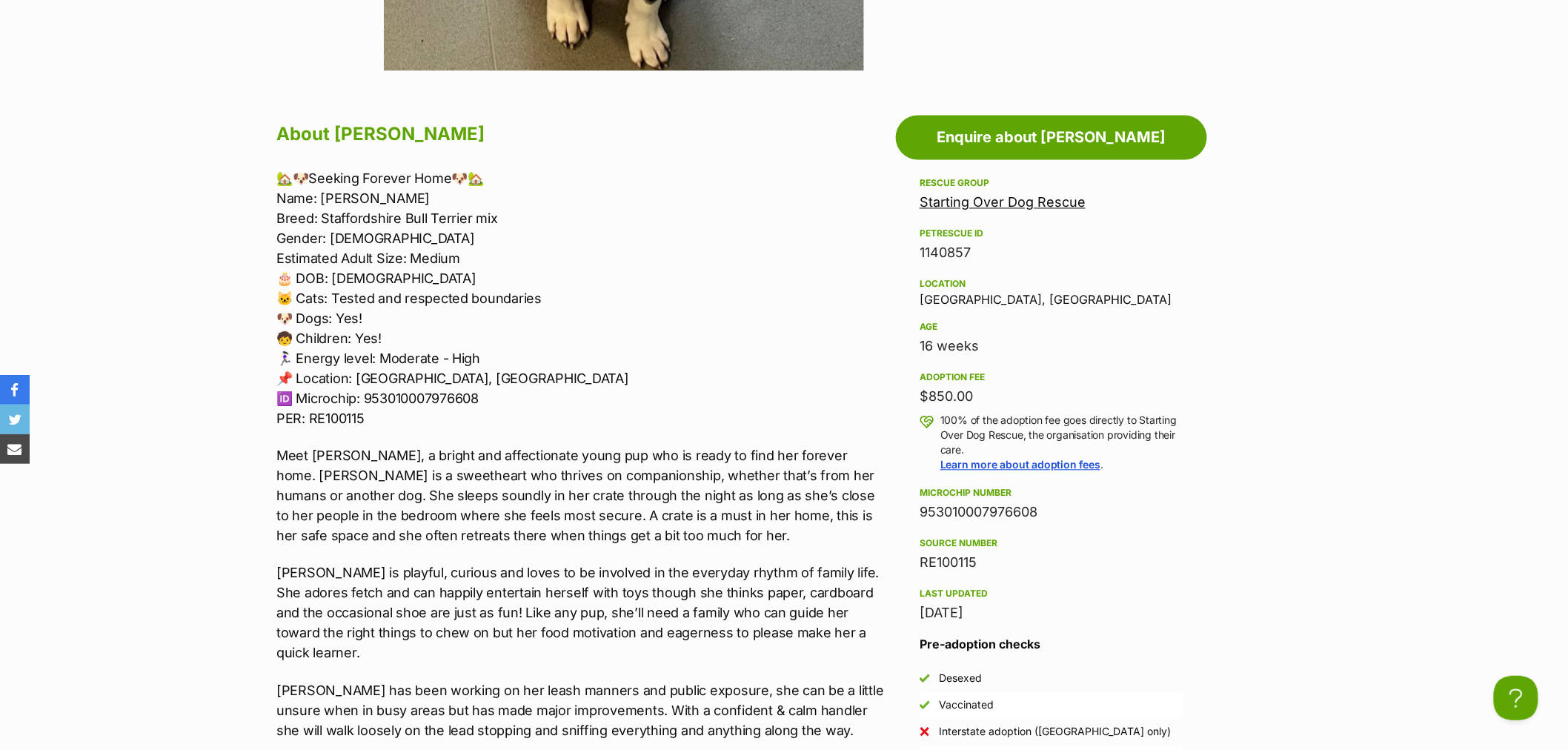
scroll to position [1234, 0]
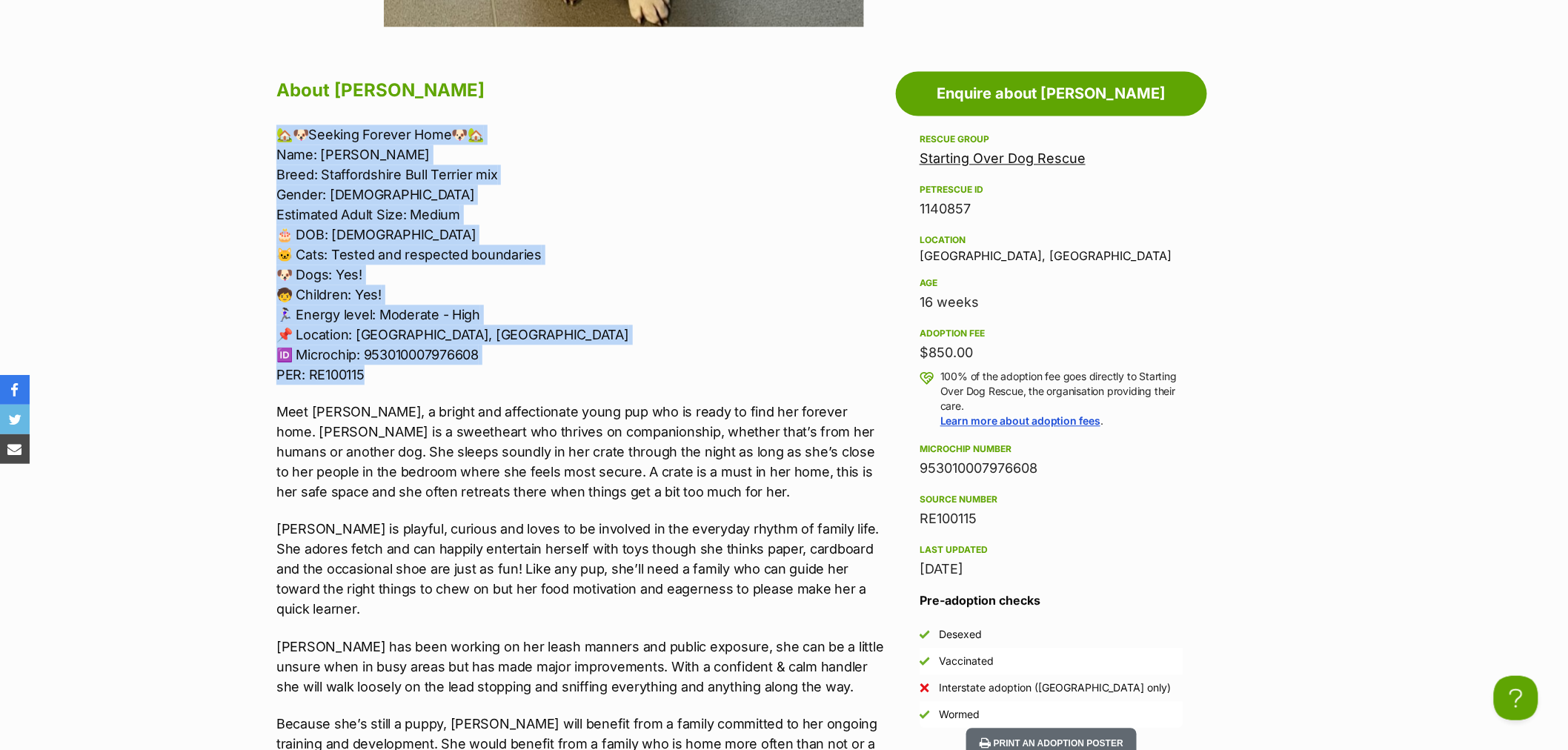
drag, startPoint x: 390, startPoint y: 366, endPoint x: 268, endPoint y: 121, distance: 273.7
copy p "🏡🐶Seeking Forever Home🐶🏡 Name: Azina Breed: Staffordshire Bull Terrier mix Gend…"
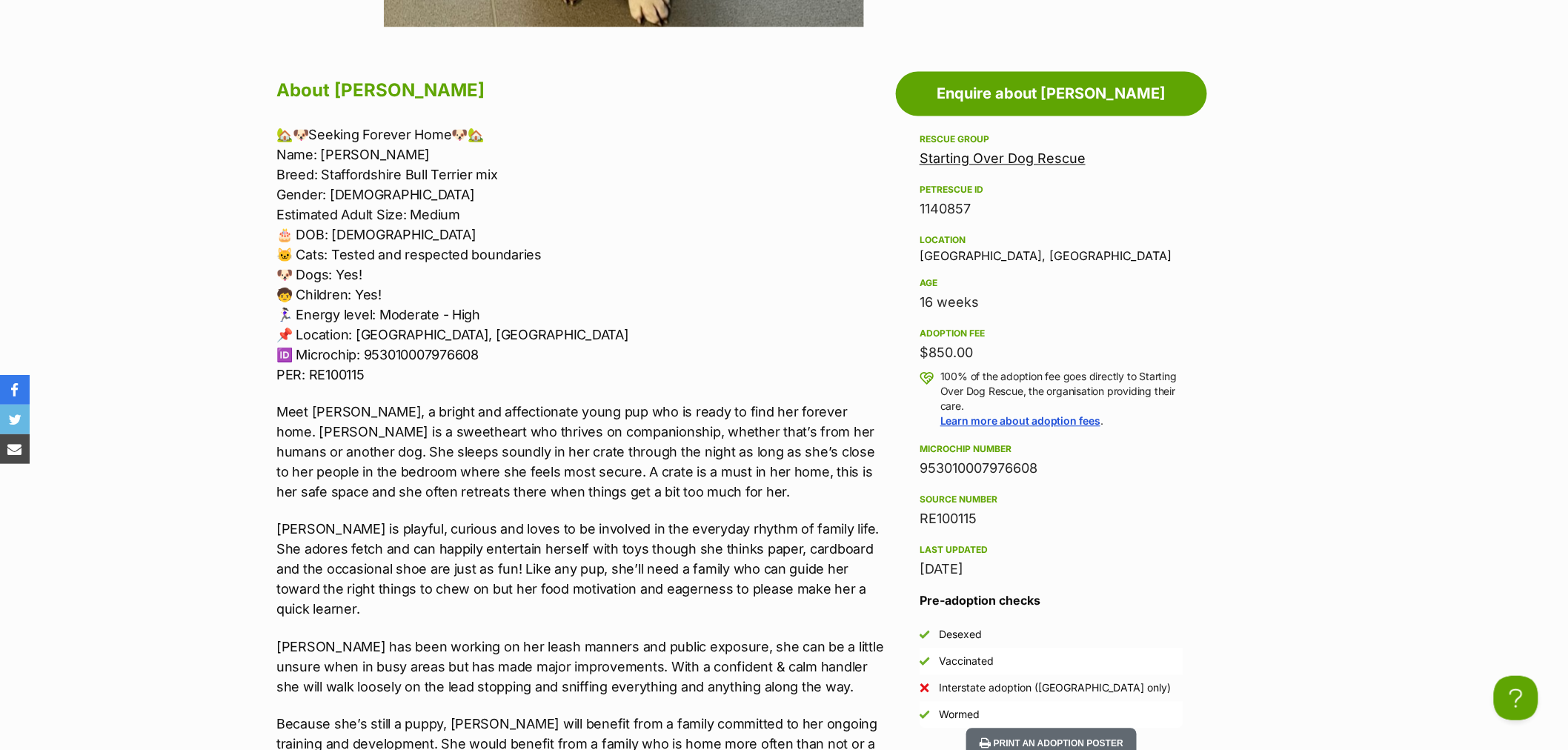
click at [319, 402] on p "Meet Azina, a bright and affectionate young pup who is ready to find her foreve…" at bounding box center [582, 452] width 612 height 100
copy p "Azina"
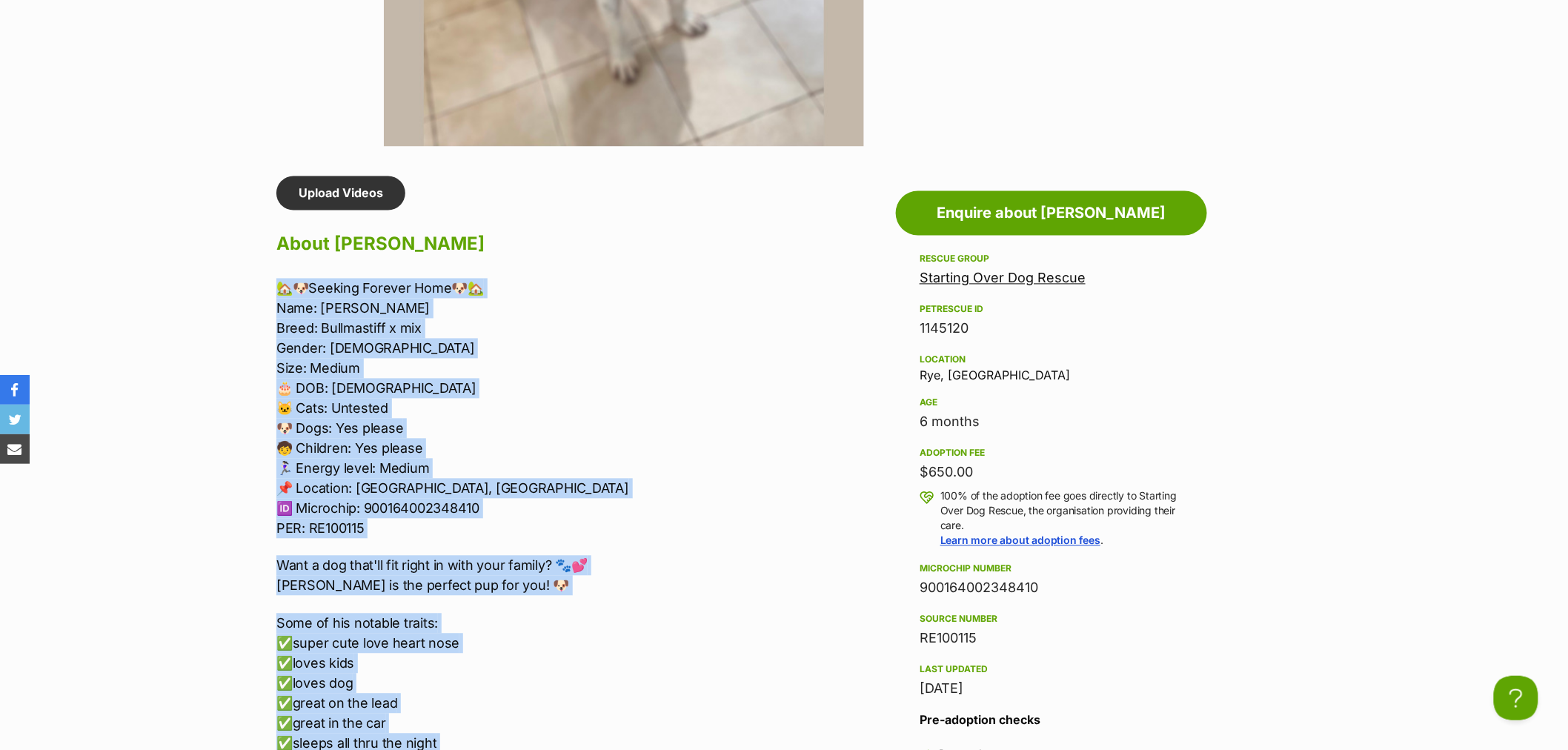
scroll to position [1070, 0]
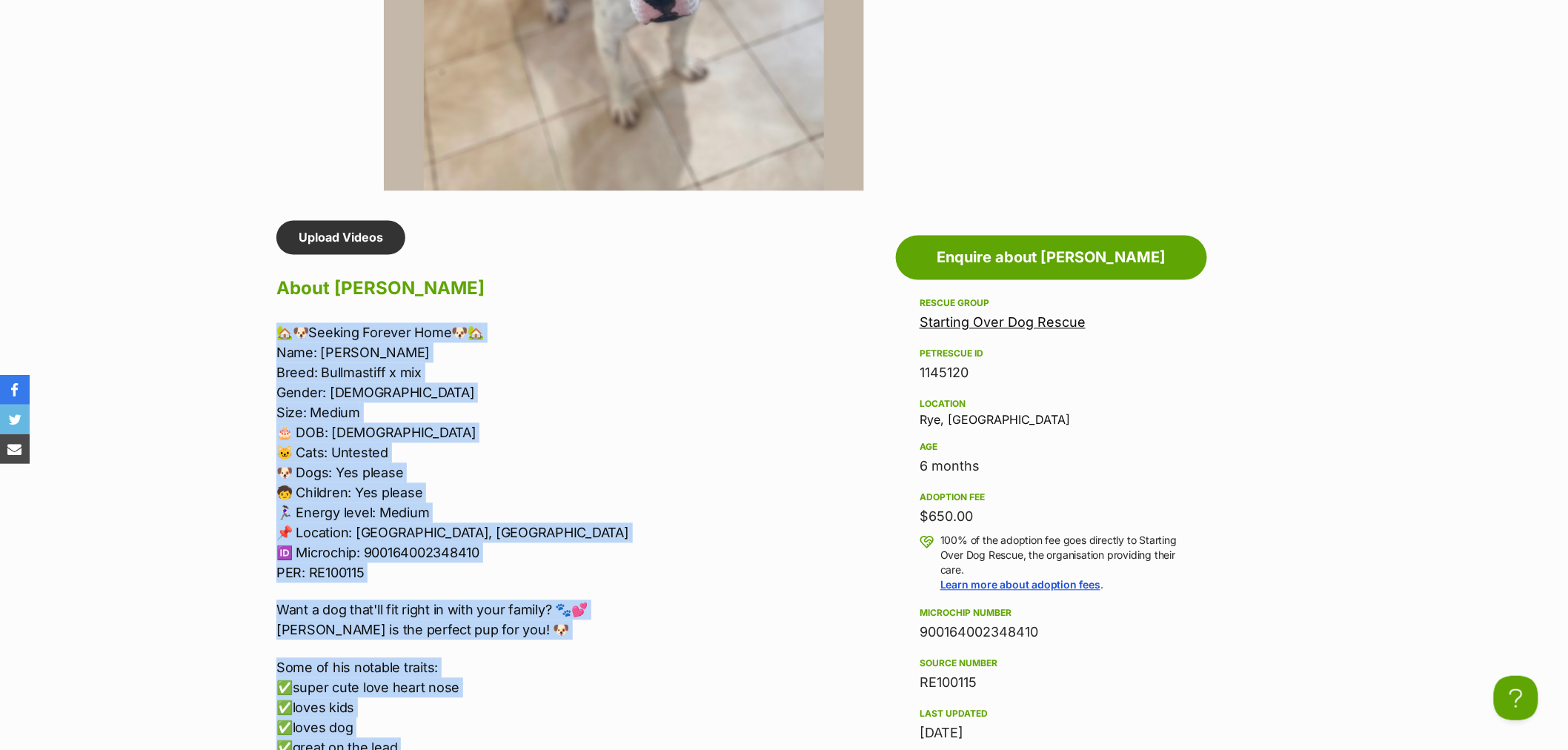
drag, startPoint x: 350, startPoint y: 588, endPoint x: 260, endPoint y: 323, distance: 279.9
copy div "🏡🐶Seeking Forever Home🐶🏡 Name: Foss Breed: Bullmastiff x mix Gender: Male Size:…"
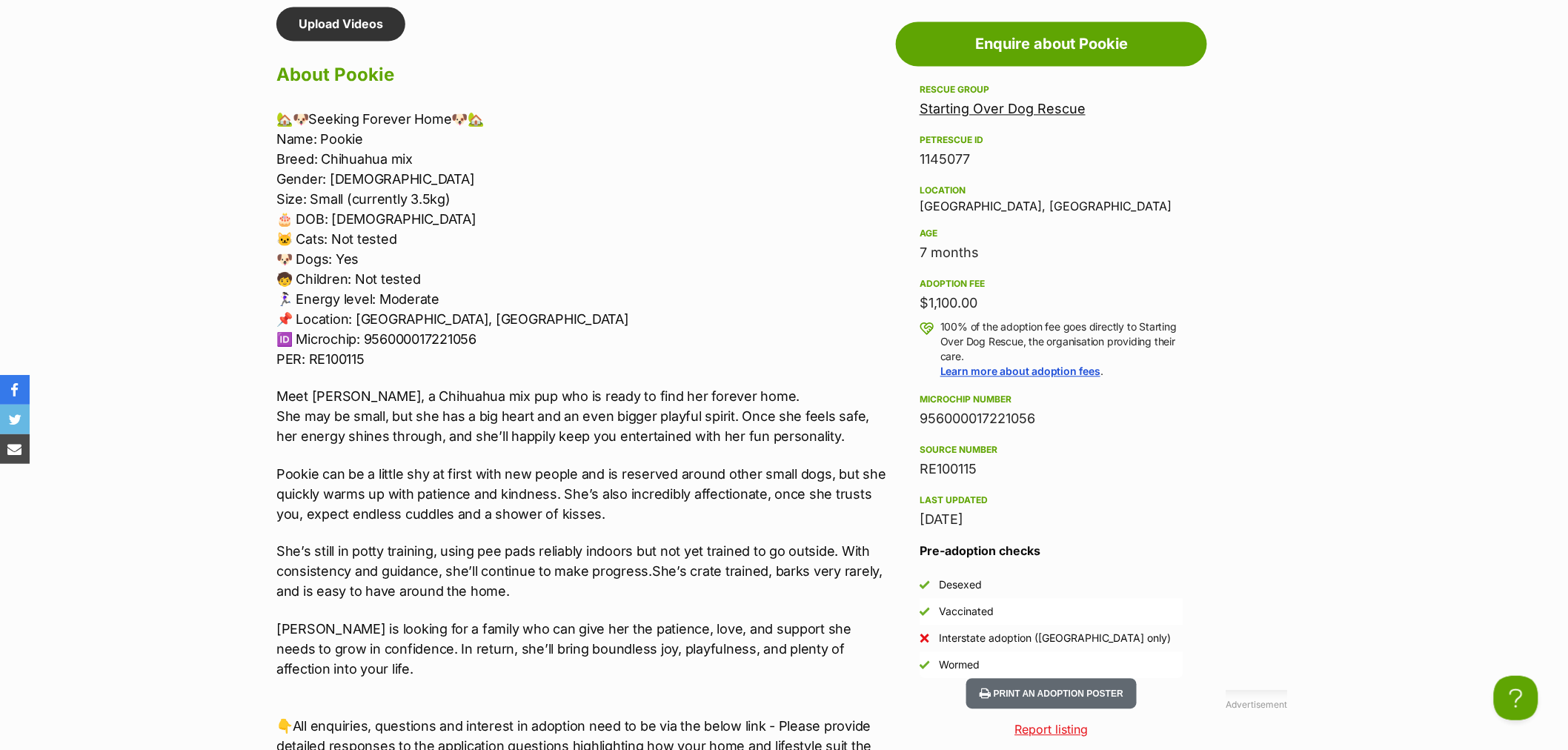
scroll to position [1317, 0]
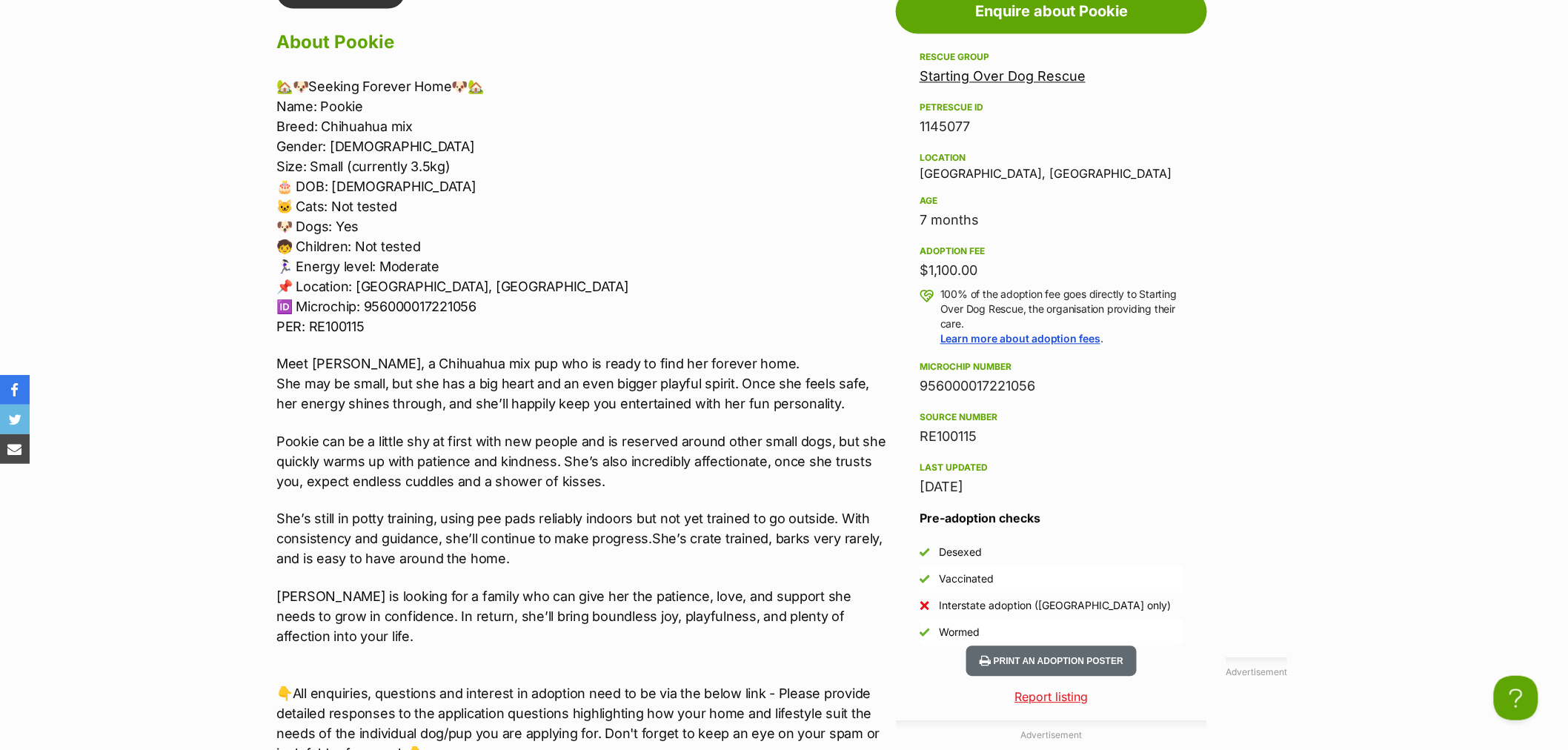
click at [634, 479] on p "Pookie can be a little shy at first with new people and is reserved around othe…" at bounding box center [582, 461] width 612 height 60
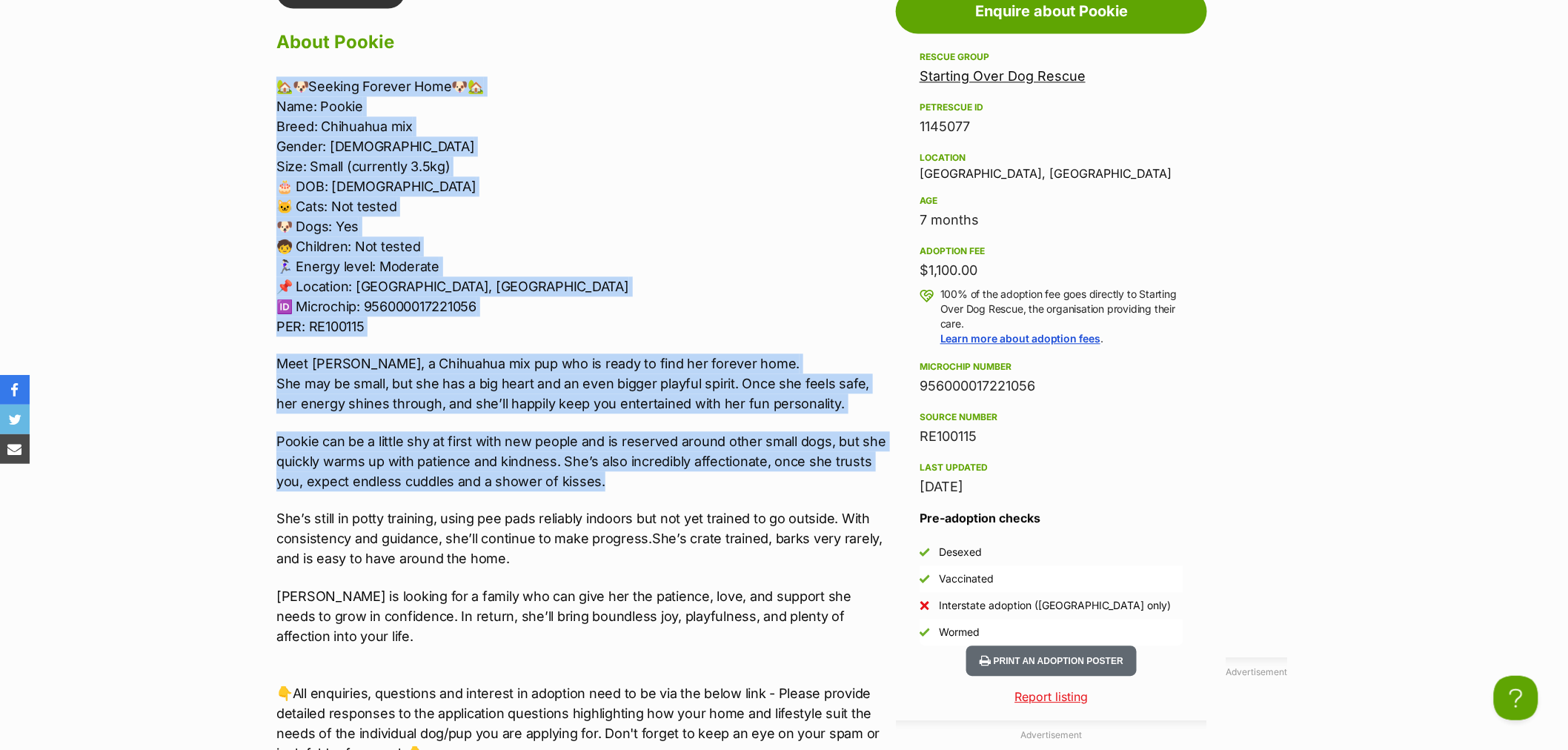
drag, startPoint x: 633, startPoint y: 478, endPoint x: 266, endPoint y: 79, distance: 542.1
click at [266, 79] on div "Upload Videos About Pookie 🏡🐶Seeking Forever Home🐶🏡 Name: Pookie Breed: Chihuah…" at bounding box center [575, 617] width 627 height 1287
copy div "🏡🐶Seeking Forever Home🐶🏡 Name: Pookie Breed: Chihuahua mix Gender: Female Size:…"
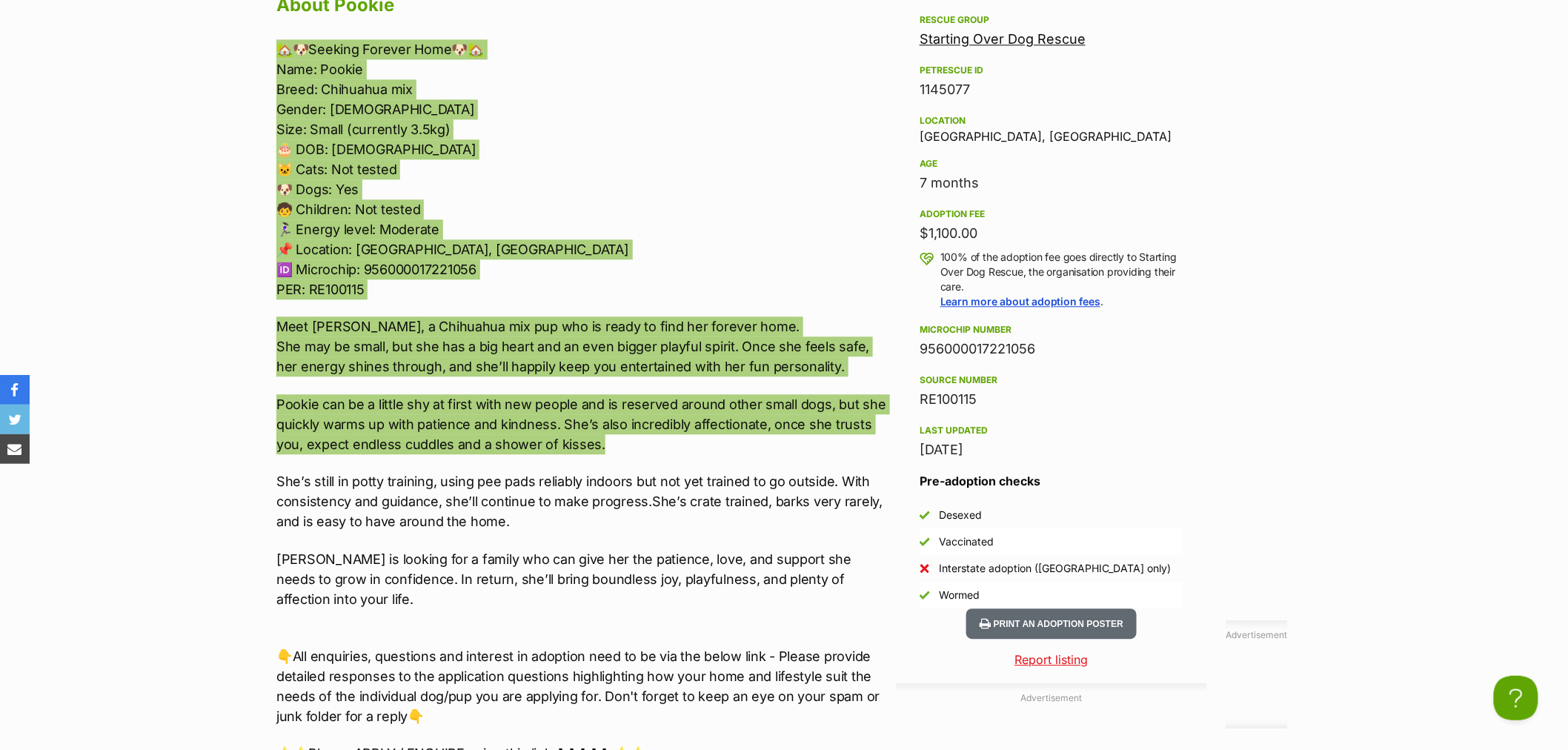
scroll to position [1399, 0]
